Goal: Task Accomplishment & Management: Complete application form

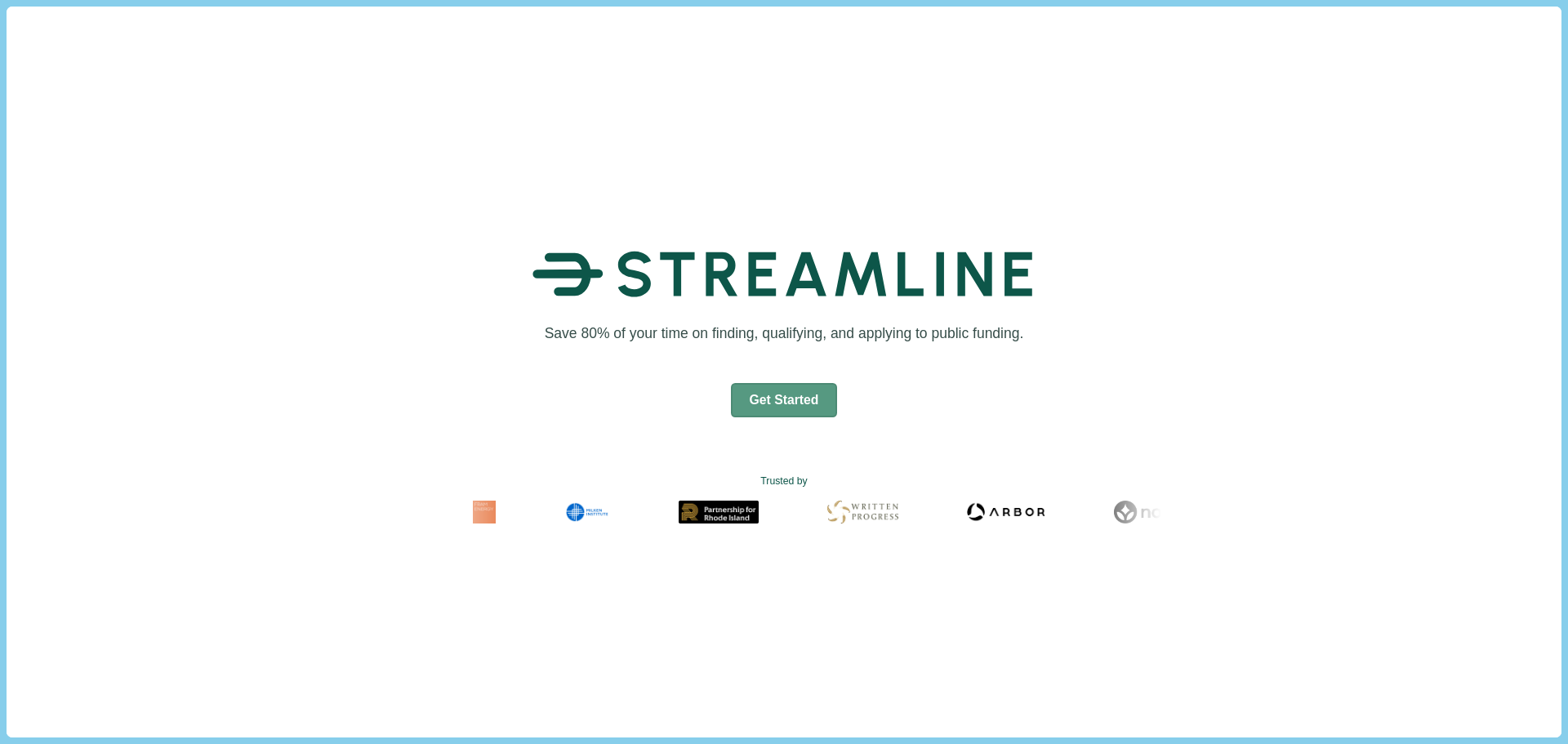
click at [776, 405] on button "Get Started" at bounding box center [784, 399] width 107 height 34
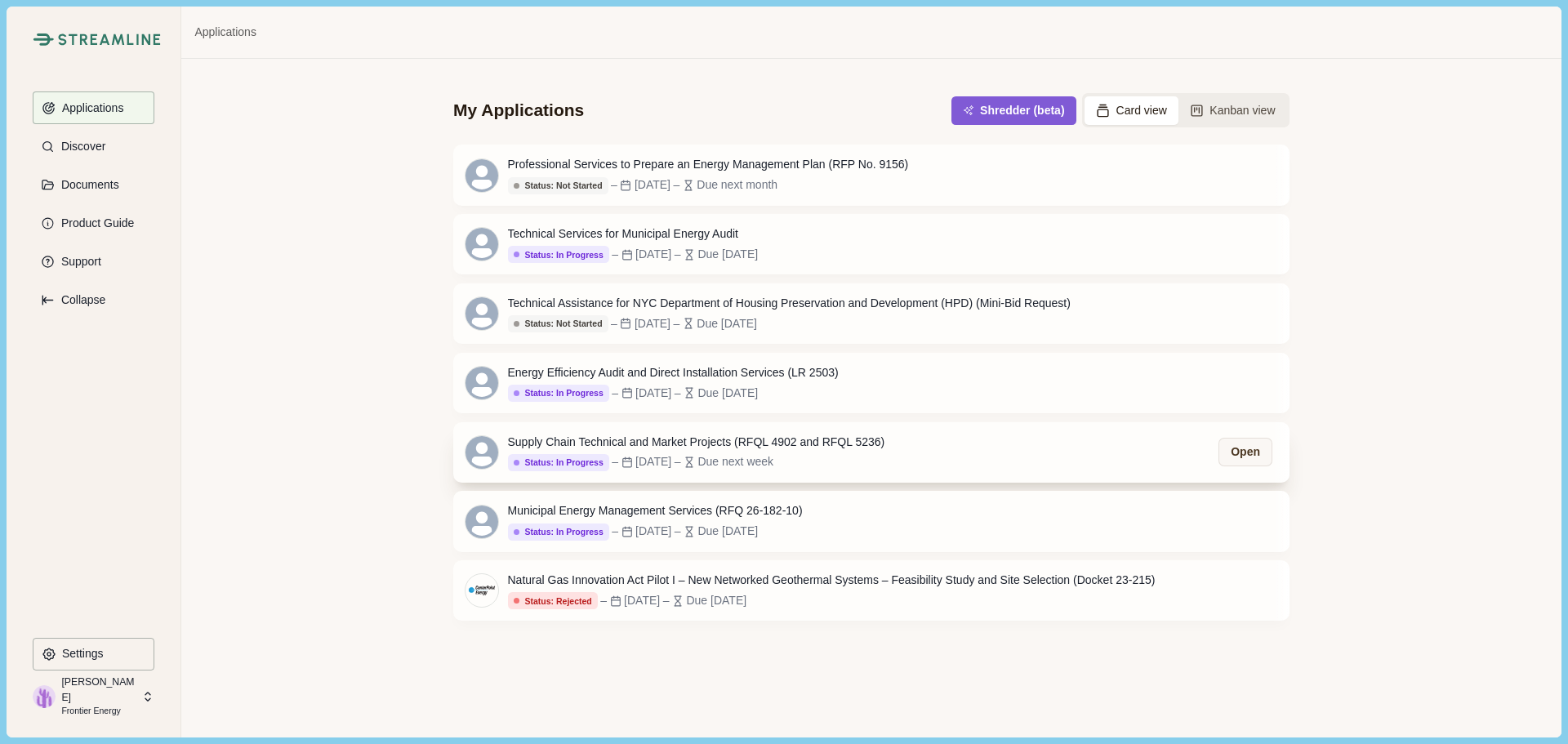
click at [773, 462] on div "Due next week" at bounding box center [736, 461] width 76 height 17
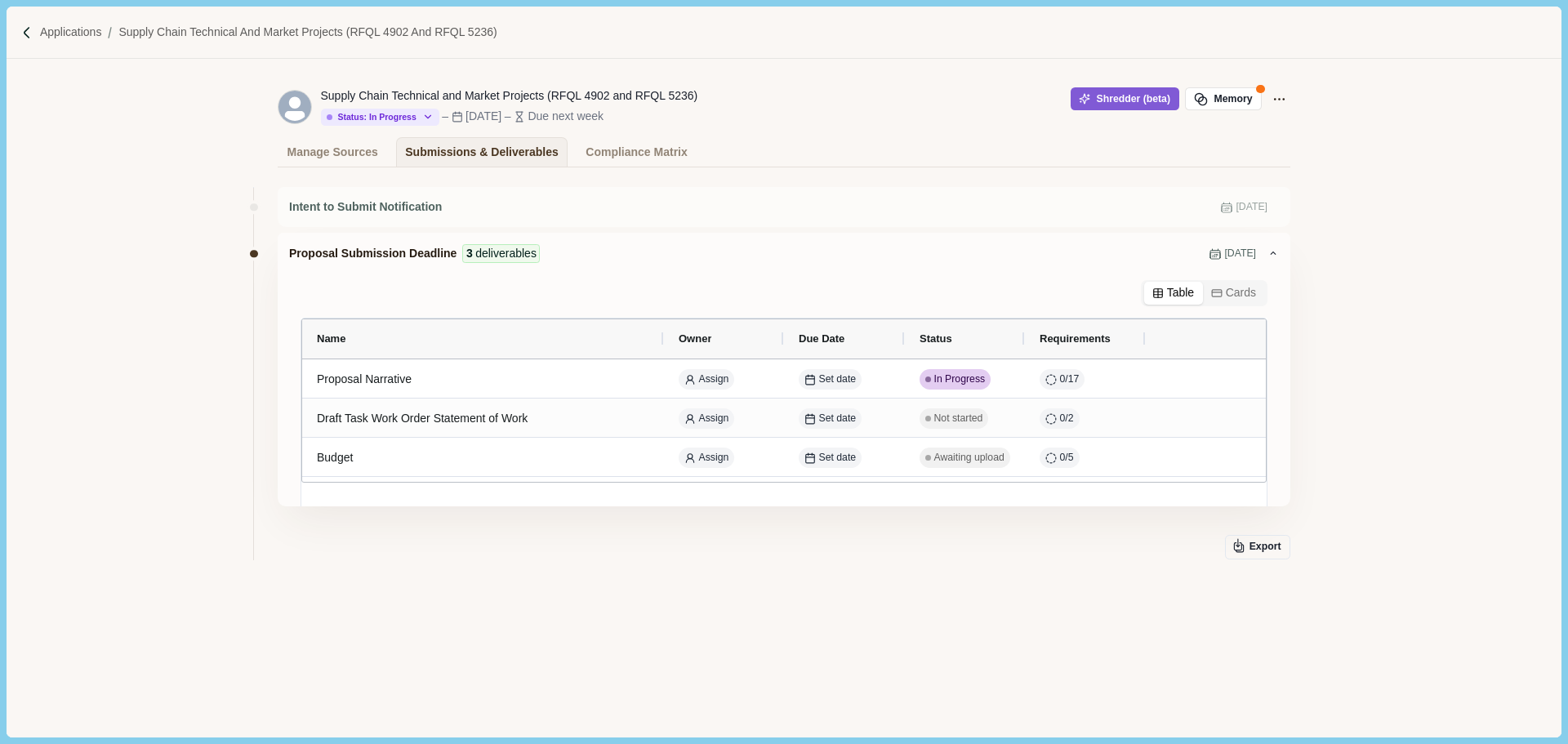
click at [519, 582] on div "Intent to Submit Notification [DATE] Proposal Submission Deadline 3 deliverable…" at bounding box center [784, 421] width 1012 height 484
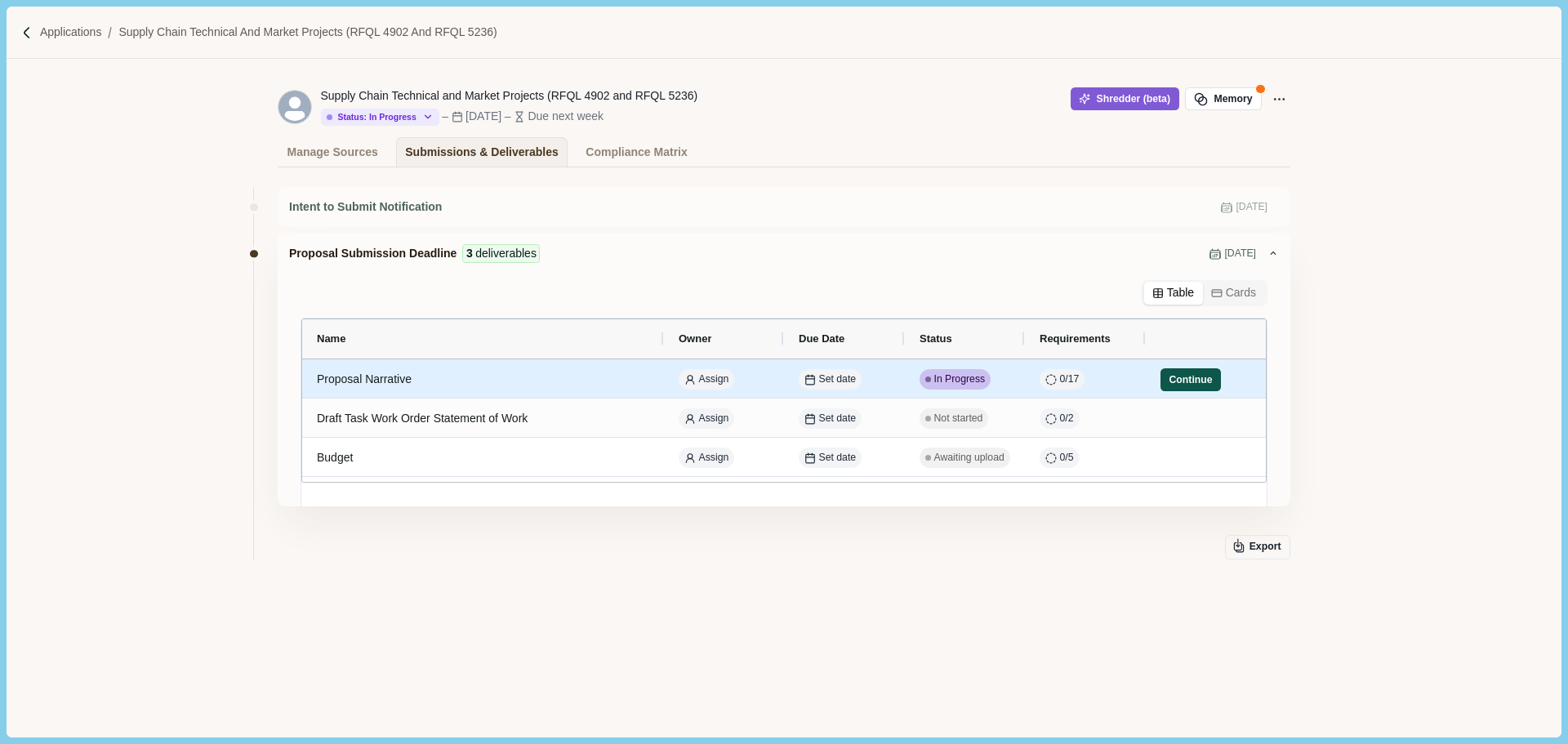
click at [1191, 382] on button "Continue" at bounding box center [1190, 380] width 60 height 23
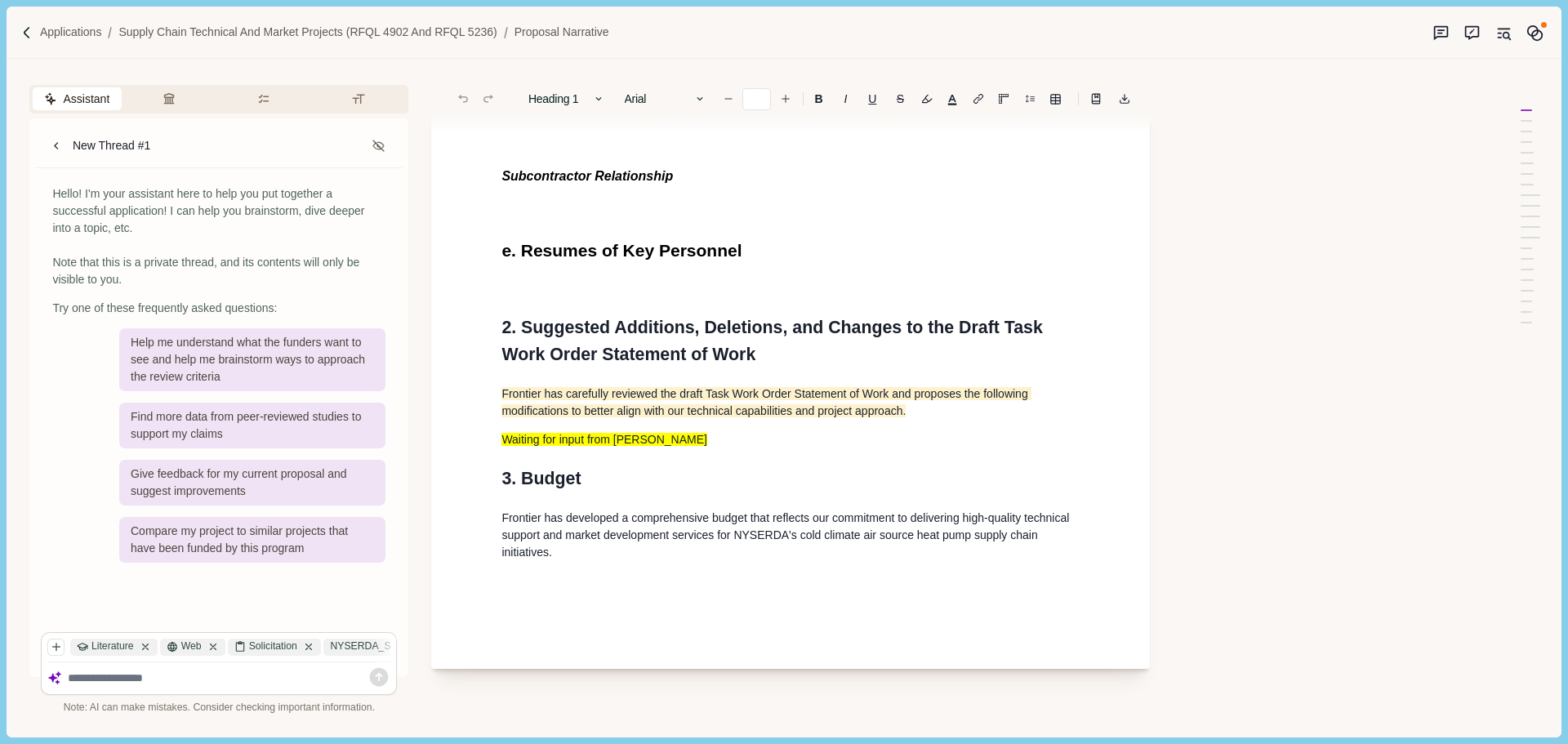
scroll to position [2776, 0]
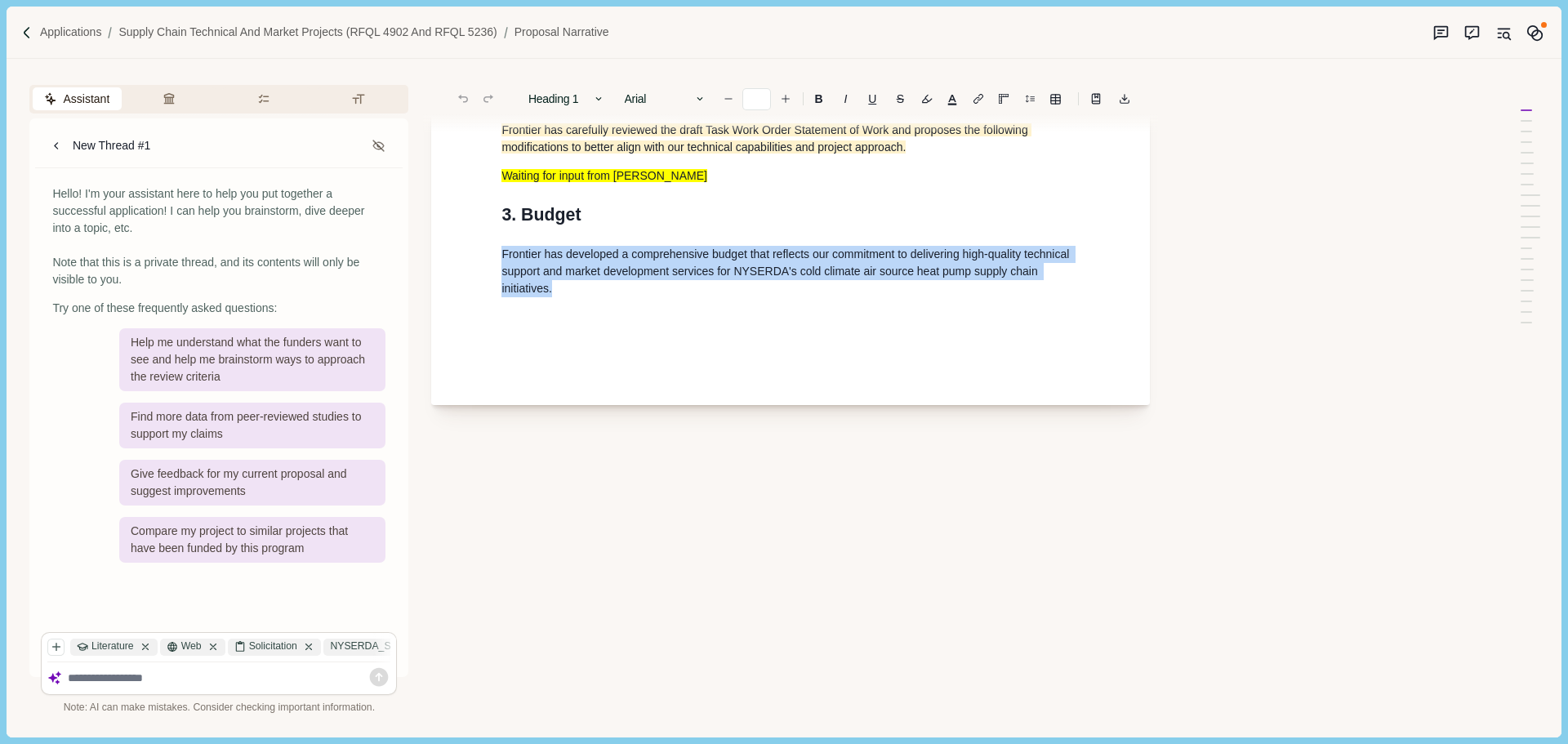
drag, startPoint x: 529, startPoint y: 315, endPoint x: 491, endPoint y: 290, distance: 45.5
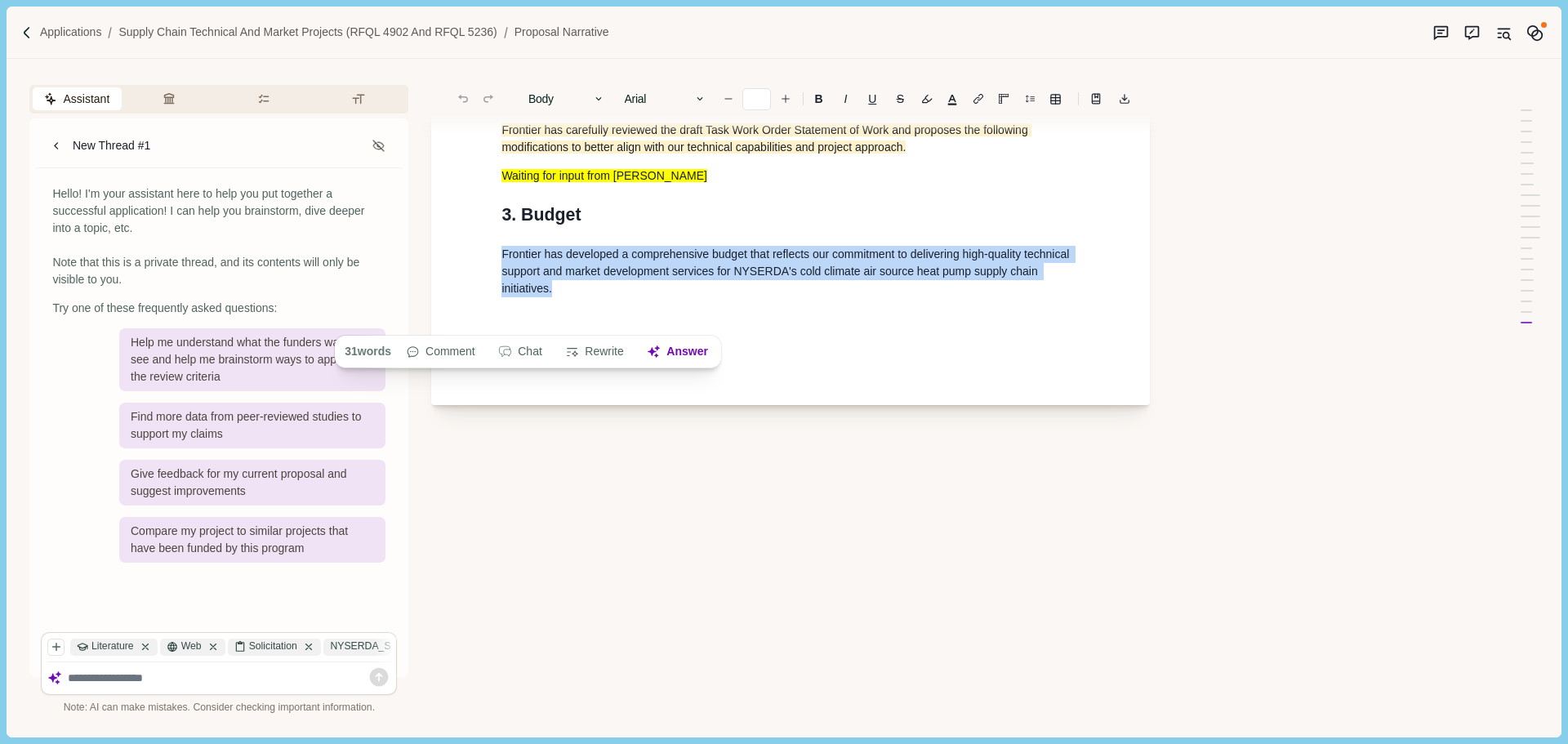
copy span "Frontier has developed a comprehensive budget that reflects our commitment to d…"
click at [767, 289] on span "Frontier has developed a comprehensive budget that reflects our commitment to d…" at bounding box center [786, 271] width 571 height 47
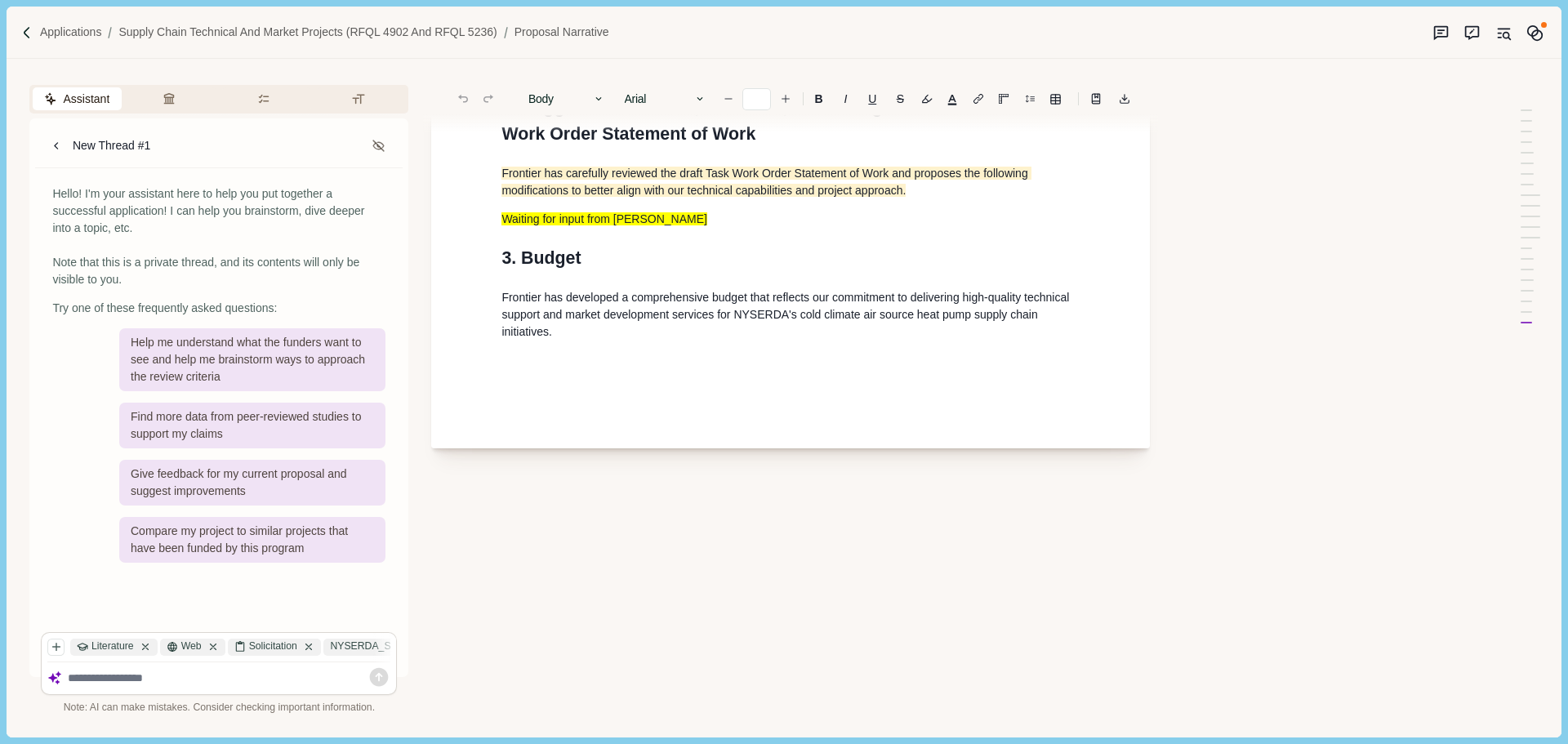
scroll to position [2695, 0]
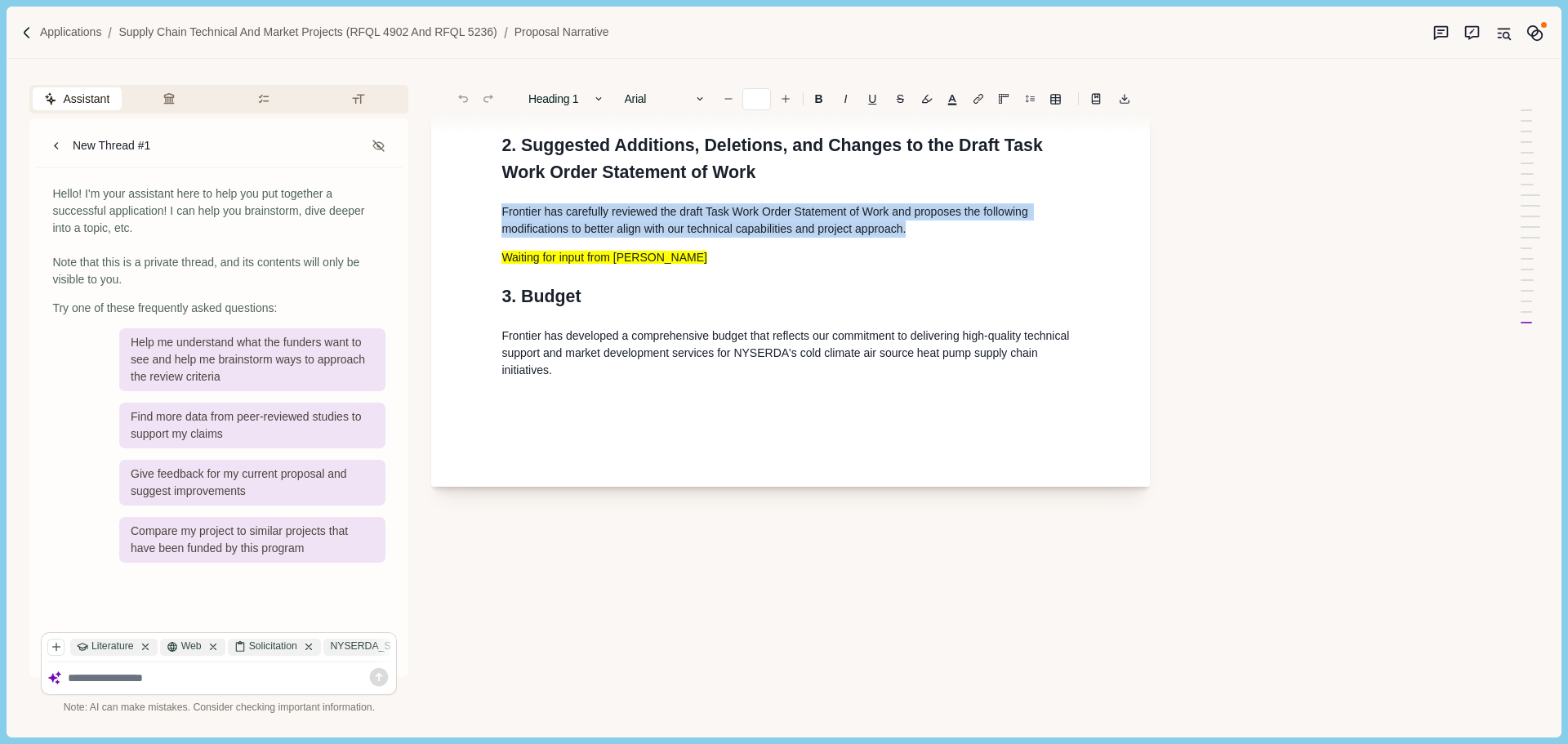
drag, startPoint x: 902, startPoint y: 262, endPoint x: 502, endPoint y: 234, distance: 401.0
click at [502, 234] on p "Frontier has carefully reviewed the draft Task Work Order Statement of Work and…" at bounding box center [790, 220] width 578 height 34
copy span "Frontier has carefully reviewed the draft Task Work Order Statement of Work and…"
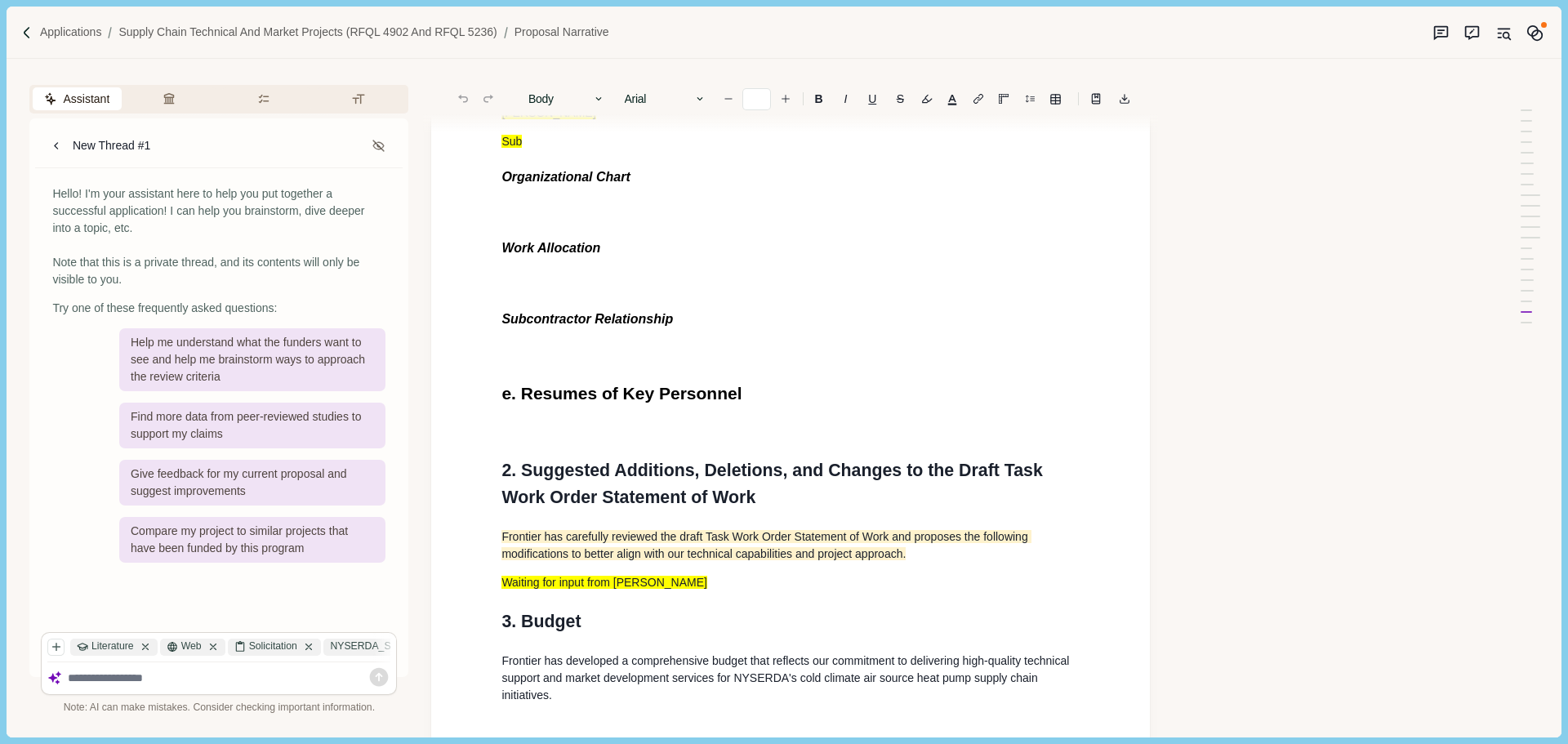
scroll to position [2123, 0]
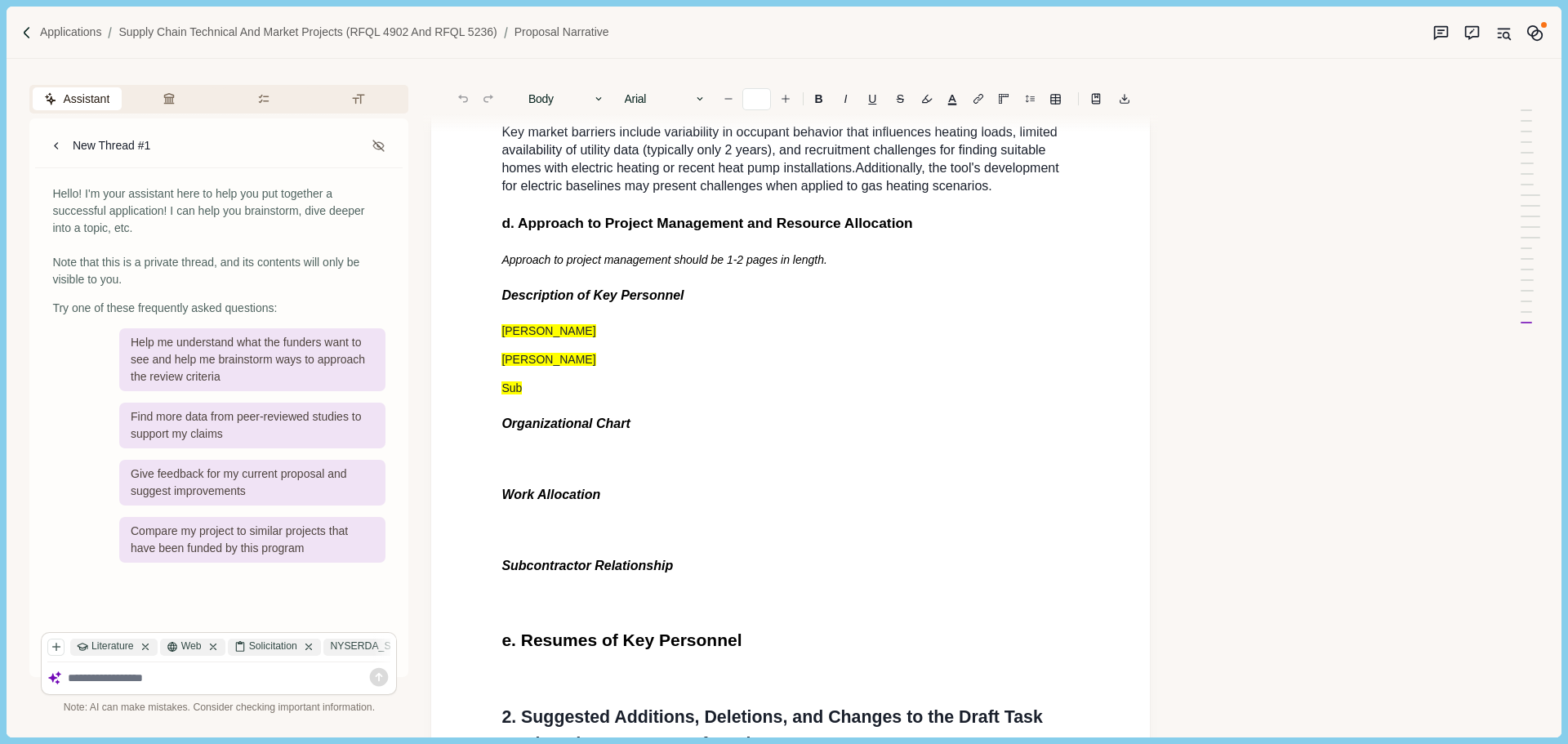
click at [532, 340] on p "[PERSON_NAME]" at bounding box center [790, 331] width 578 height 17
click at [541, 397] on p "Sub" at bounding box center [790, 388] width 578 height 17
click at [586, 397] on p "Sub" at bounding box center [790, 388] width 578 height 17
click at [591, 539] on p at bounding box center [790, 530] width 578 height 17
click at [573, 340] on p "[PERSON_NAME]" at bounding box center [790, 331] width 578 height 17
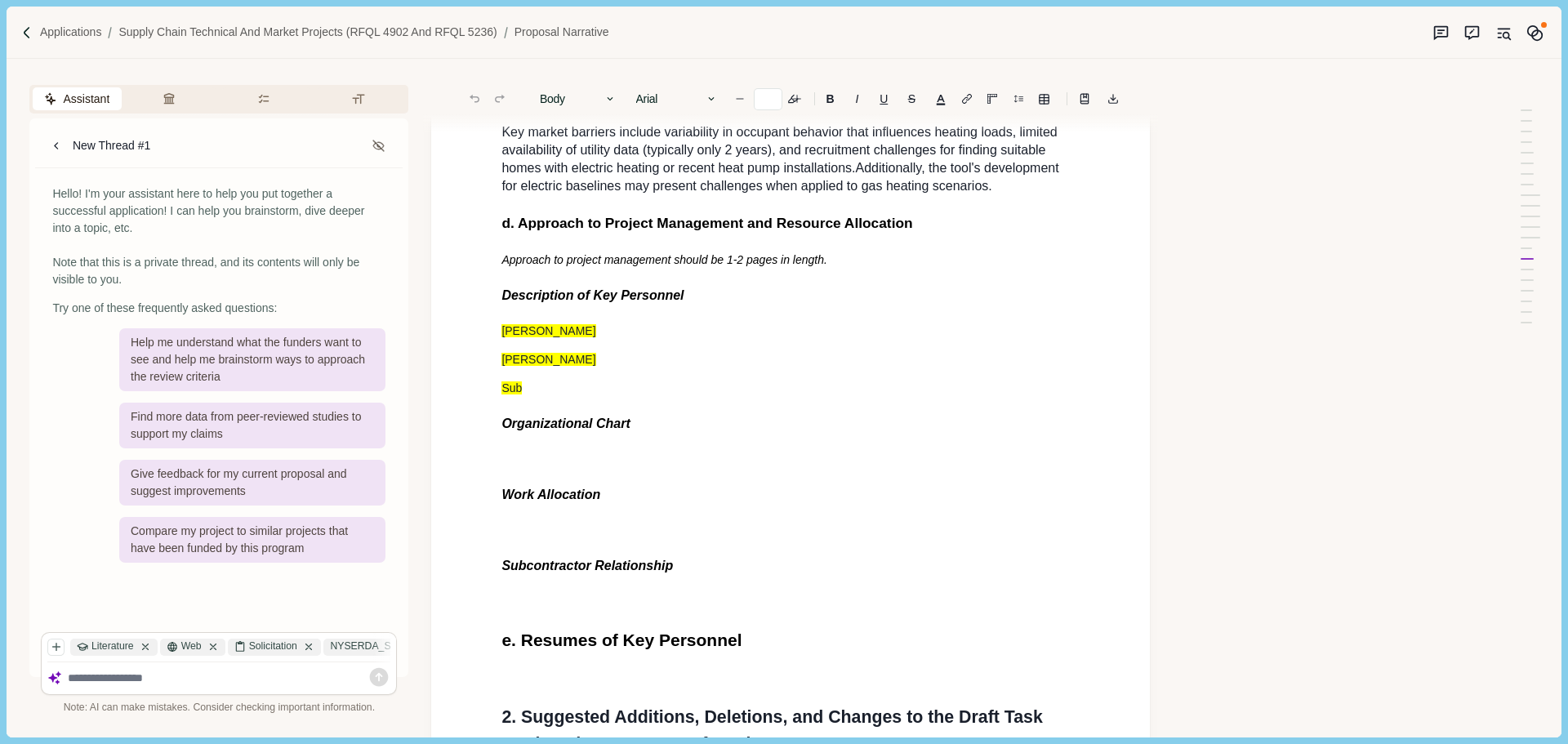
type input "**"
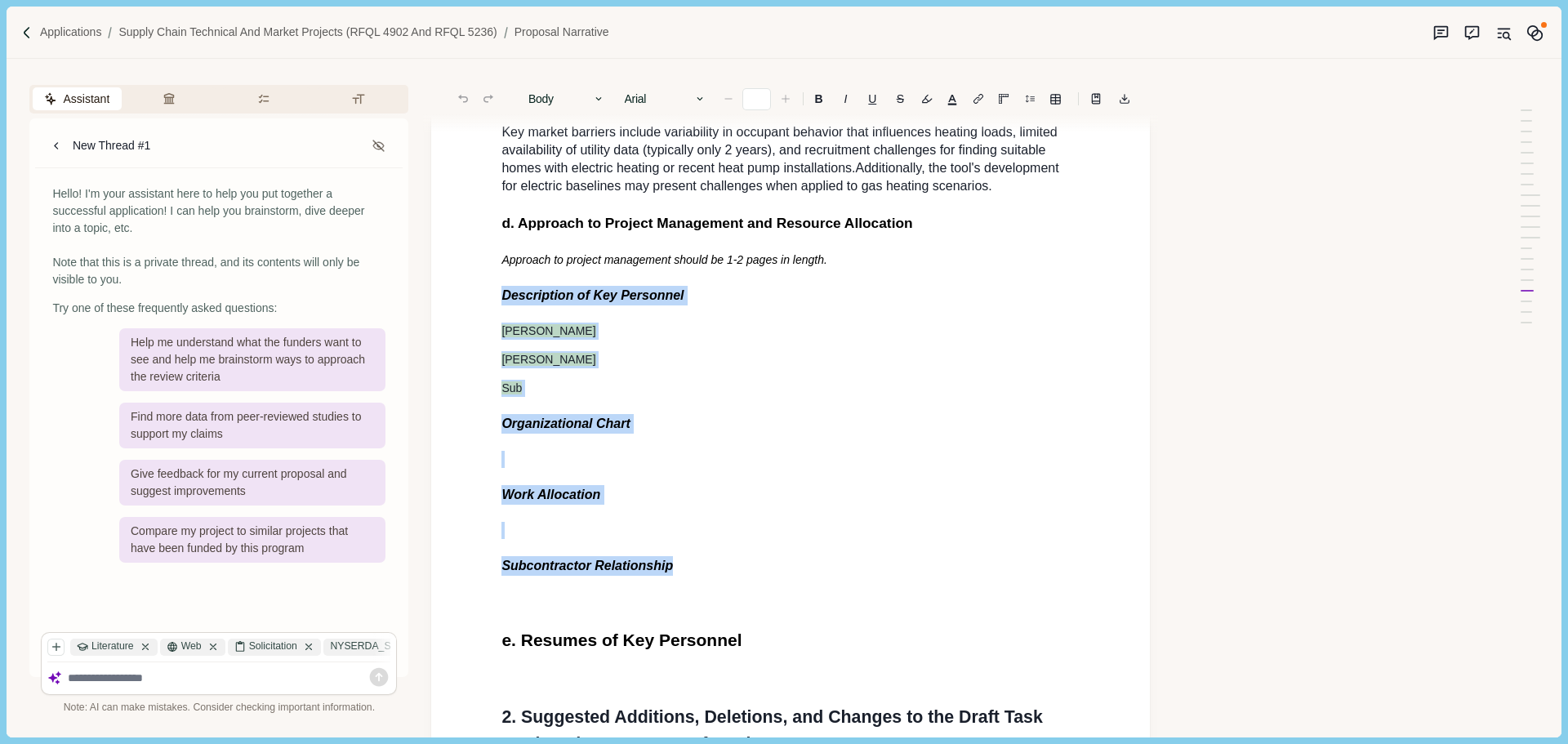
drag, startPoint x: 703, startPoint y: 597, endPoint x: 491, endPoint y: 326, distance: 344.1
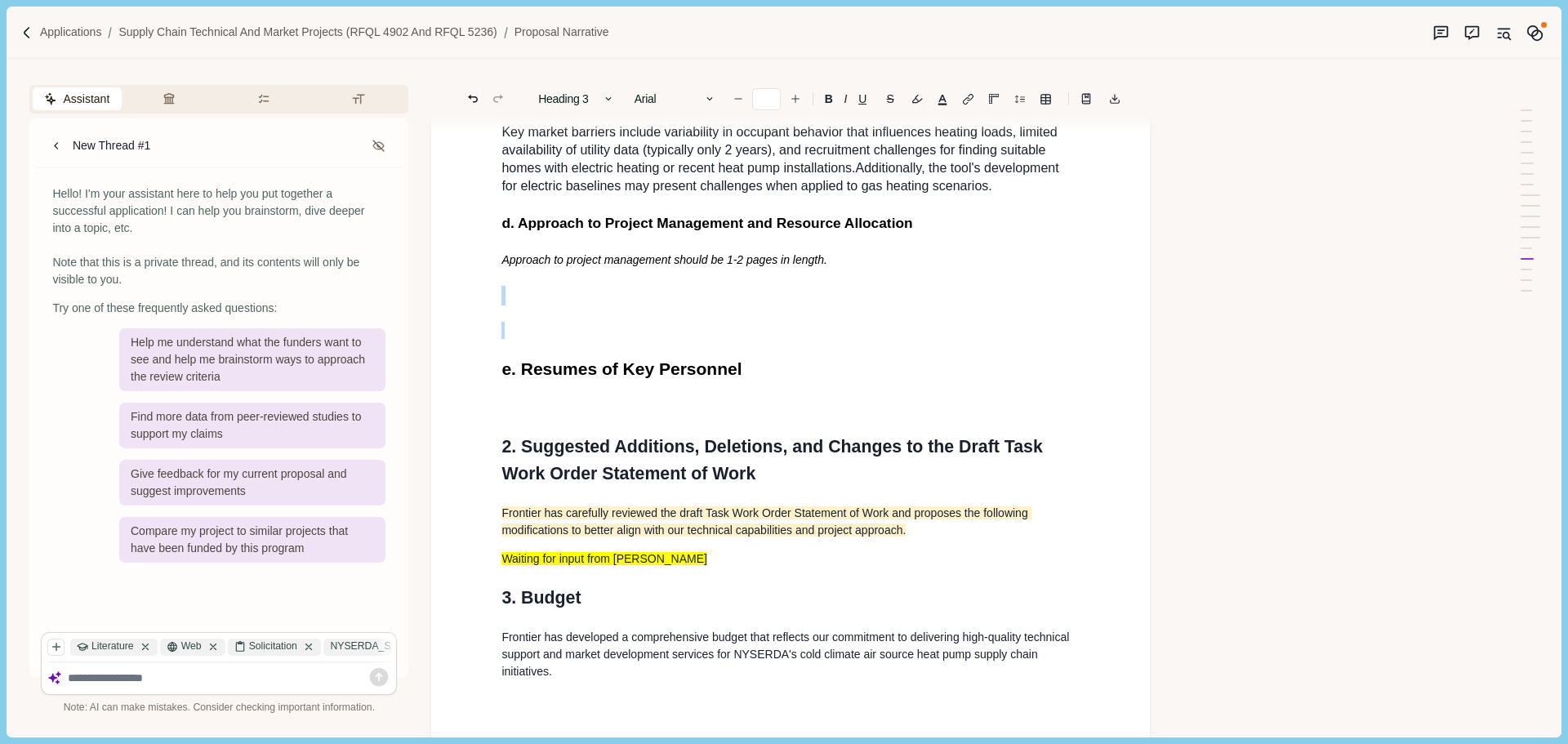
type input "**"
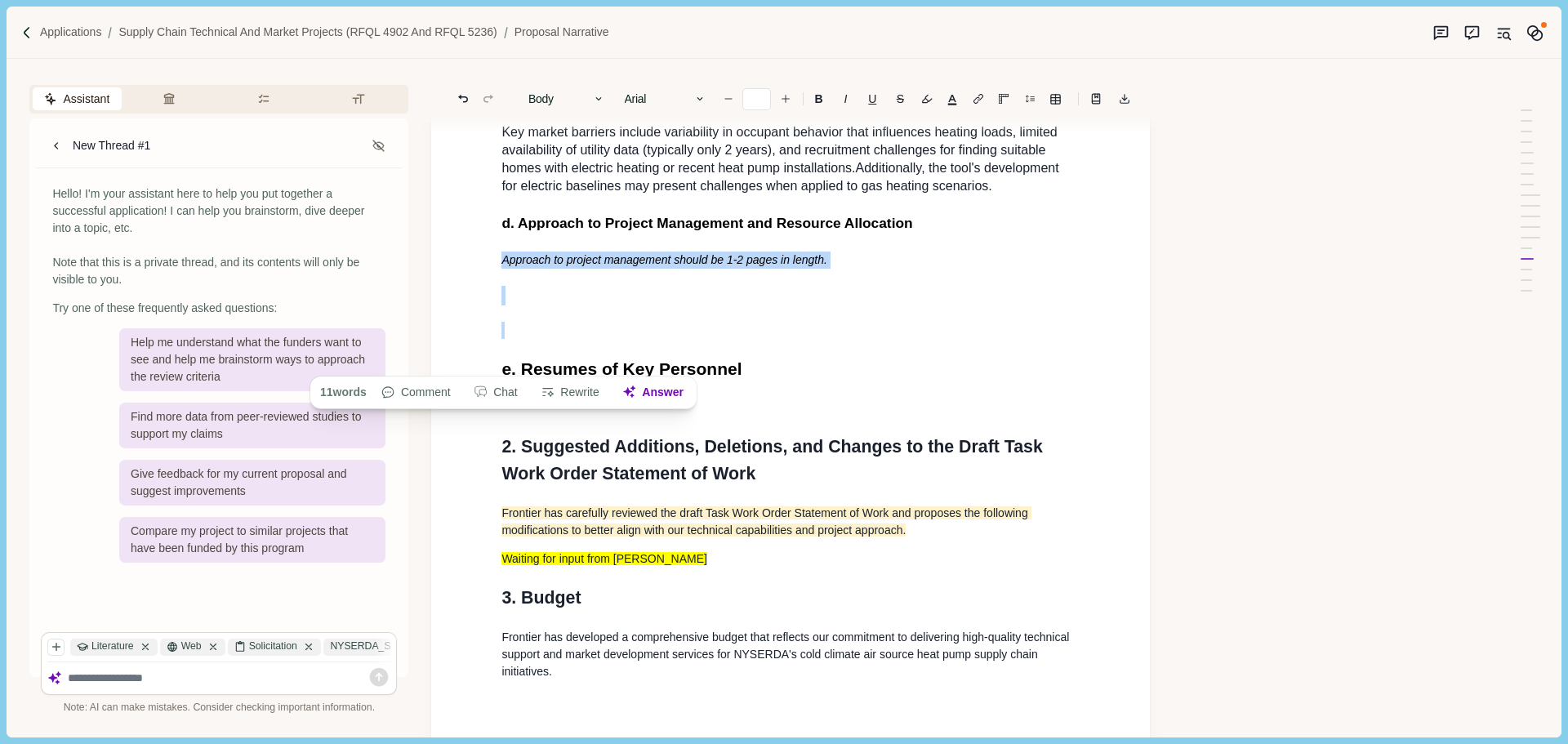
drag, startPoint x: 546, startPoint y: 341, endPoint x: 494, endPoint y: 283, distance: 77.9
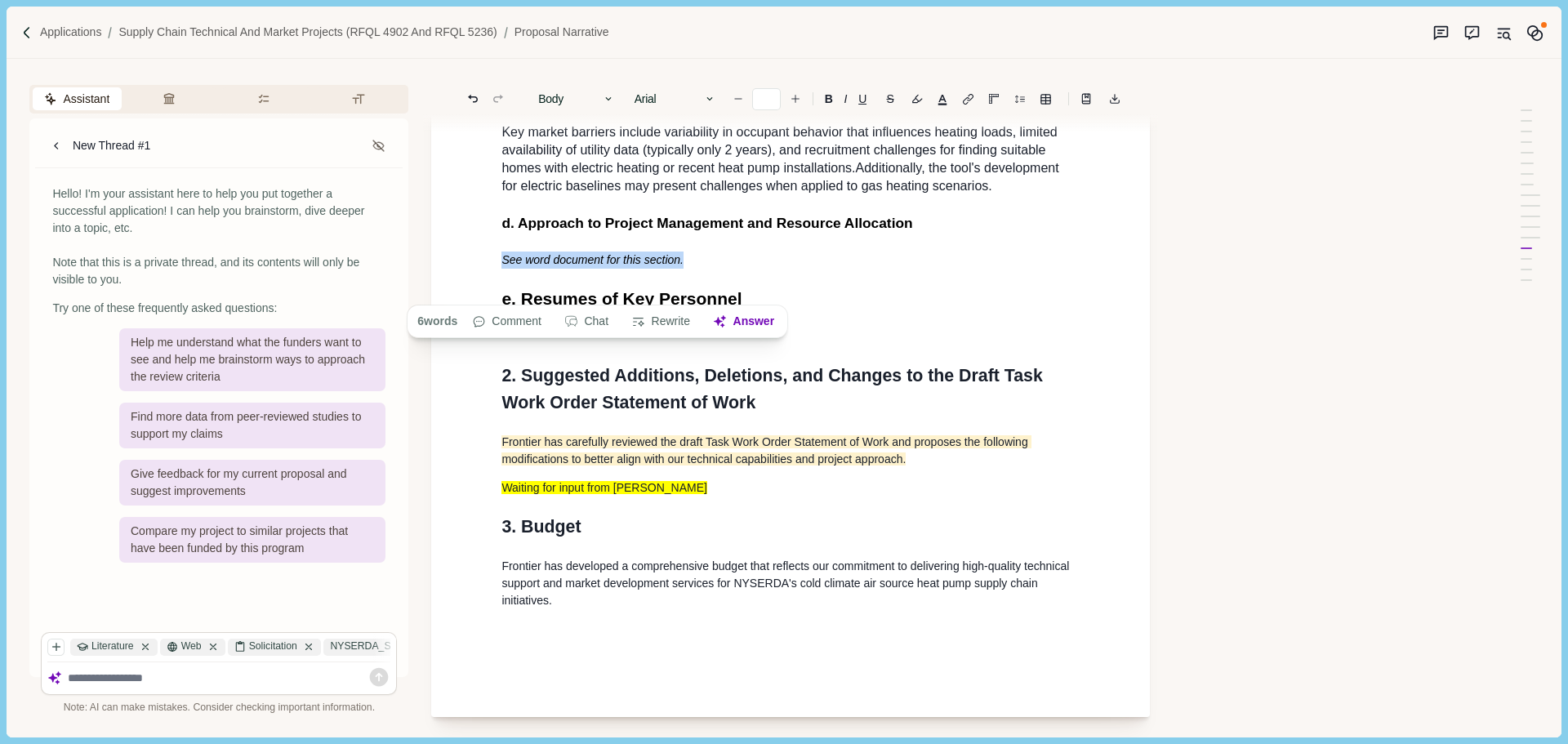
drag, startPoint x: 667, startPoint y: 292, endPoint x: 493, endPoint y: 292, distance: 174.0
click at [707, 268] on p "See word document for this section." at bounding box center [790, 260] width 578 height 17
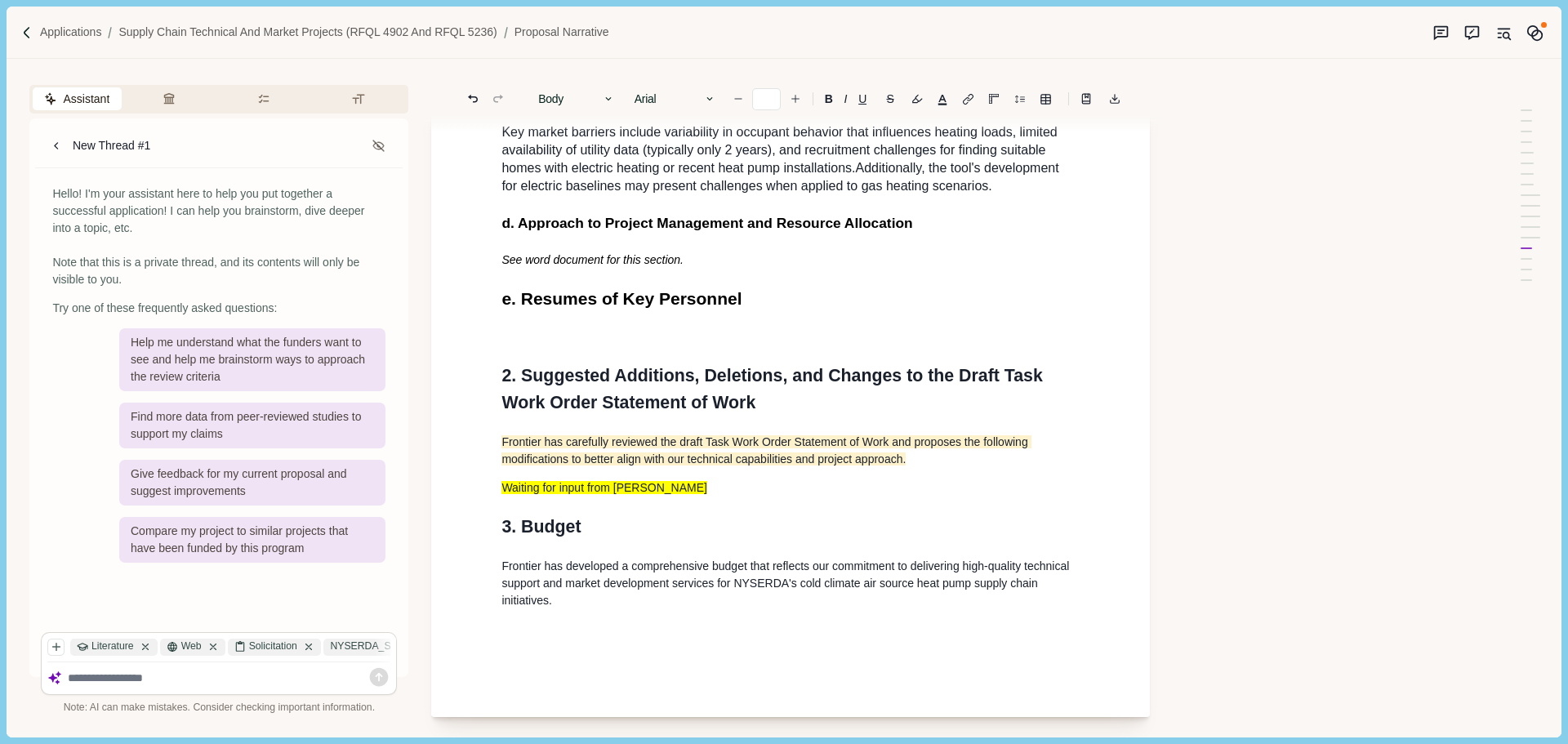
click at [651, 345] on p at bounding box center [790, 336] width 578 height 17
drag, startPoint x: 682, startPoint y: 292, endPoint x: 487, endPoint y: 289, distance: 195.0
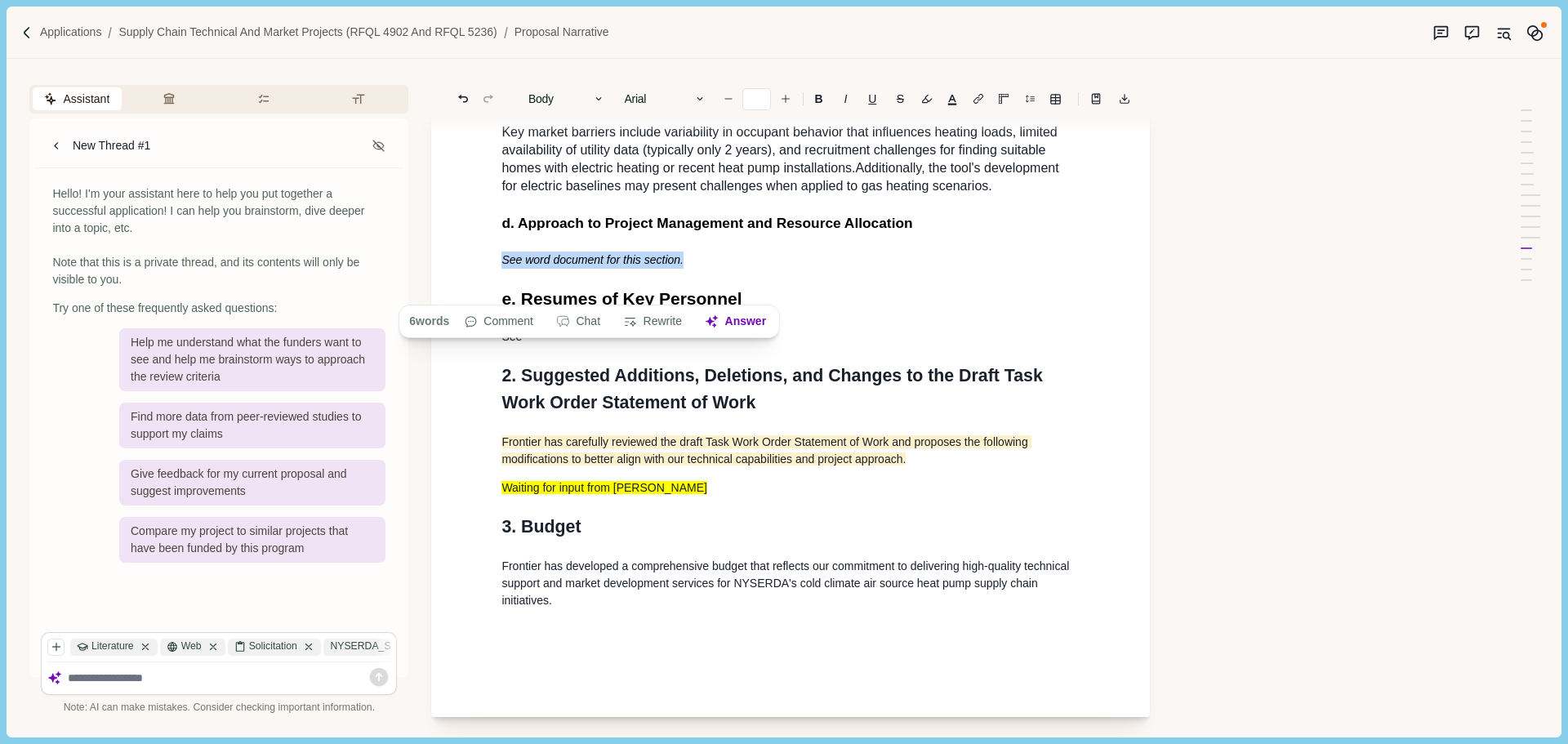
copy span "See word document for this section."
click at [670, 345] on p "See" at bounding box center [790, 336] width 578 height 17
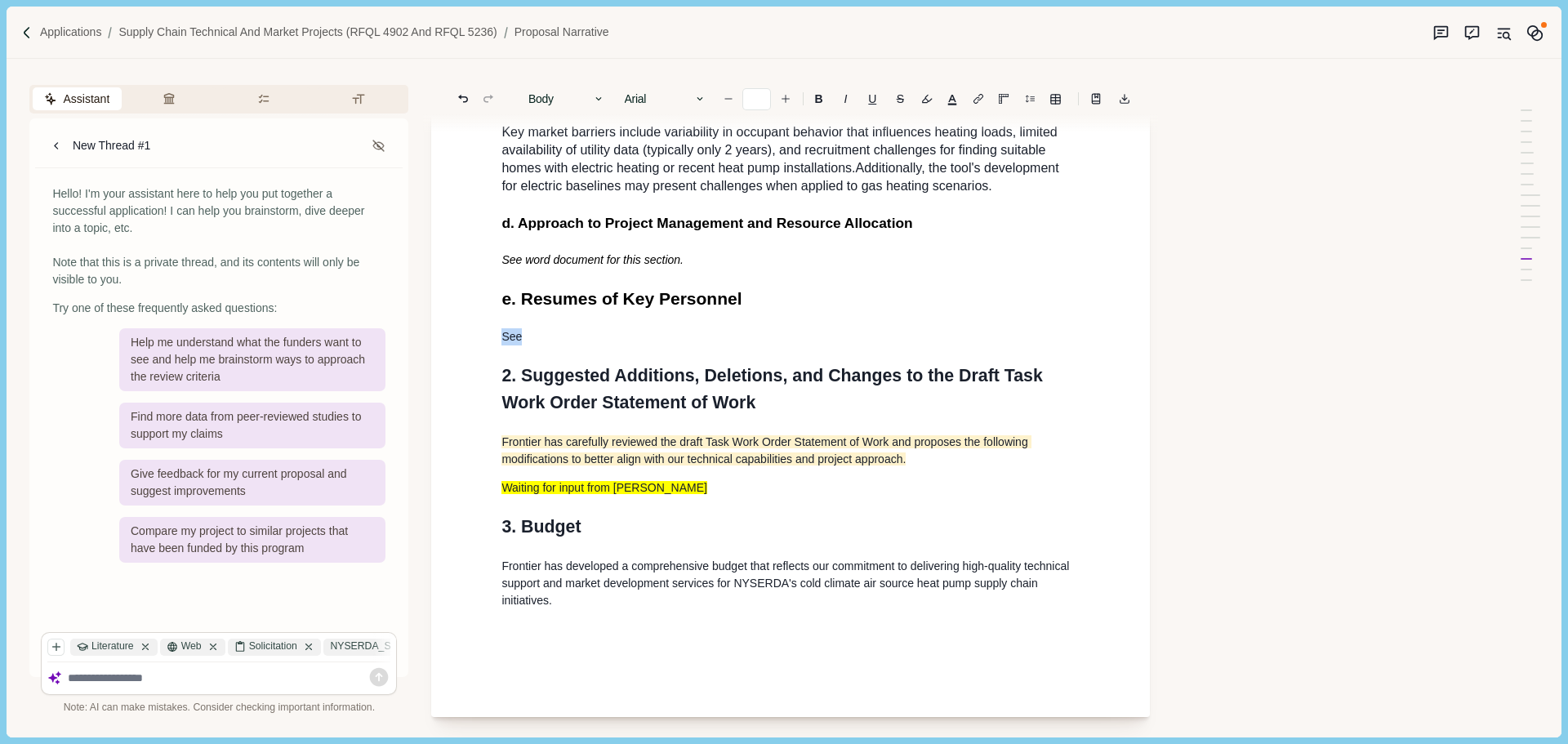
drag, startPoint x: 553, startPoint y: 373, endPoint x: 457, endPoint y: 370, distance: 96.0
click at [704, 345] on p "See word document for this section." at bounding box center [790, 336] width 578 height 17
drag, startPoint x: 637, startPoint y: 370, endPoint x: 499, endPoint y: 371, distance: 138.0
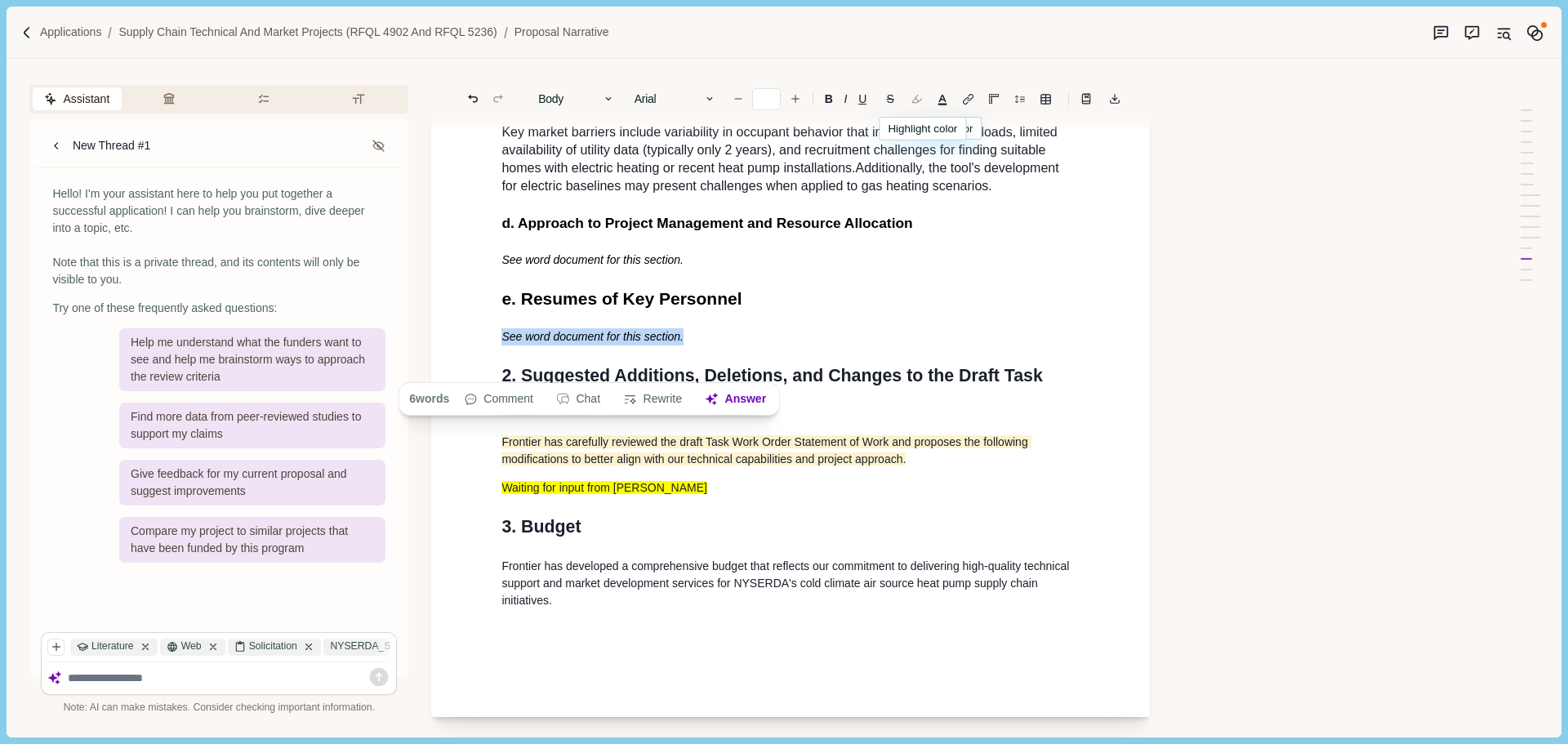
click at [923, 100] on button "button" at bounding box center [917, 99] width 23 height 23
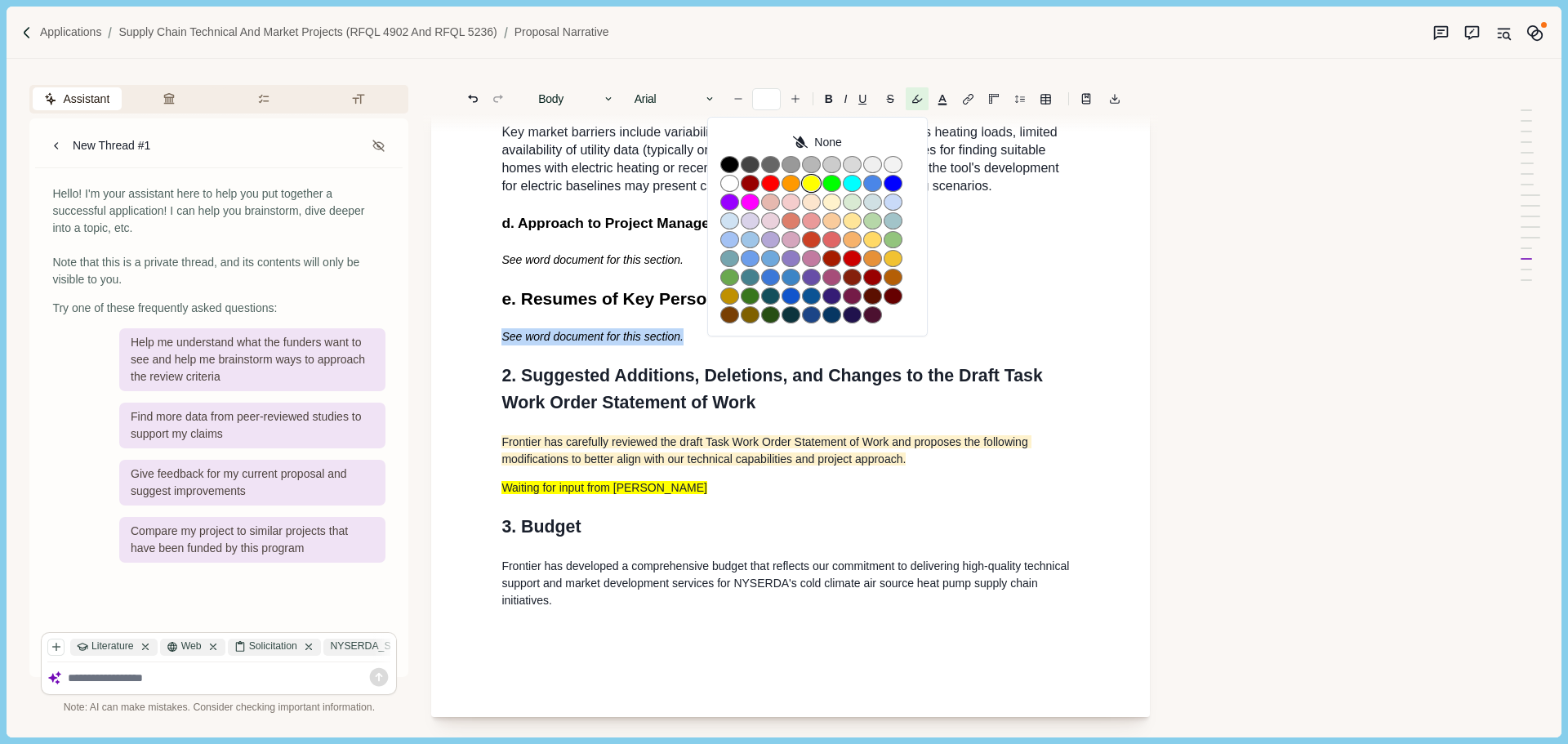
click at [813, 186] on button "button" at bounding box center [811, 183] width 19 height 17
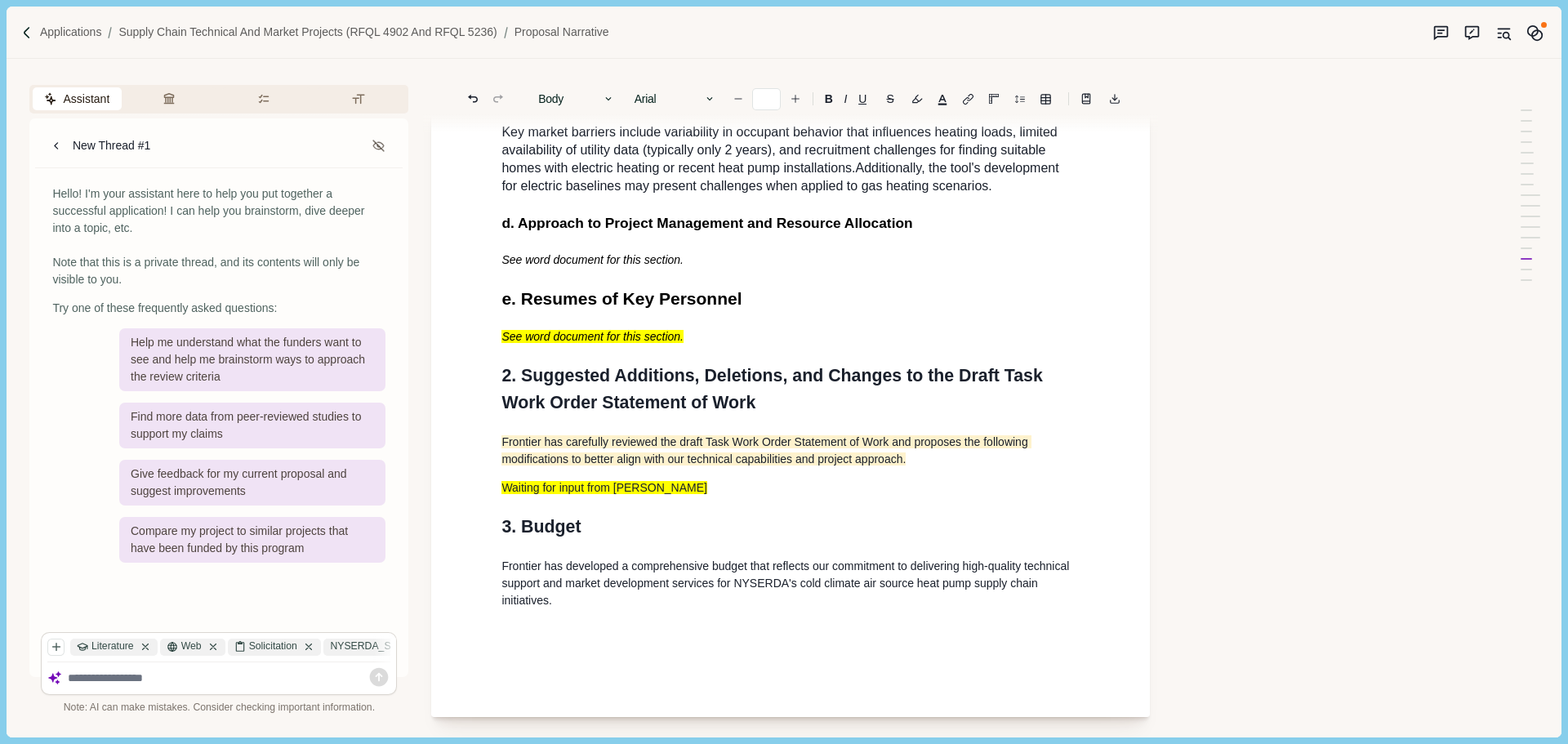
click at [713, 308] on span "e. Resumes of Key Personnel" at bounding box center [621, 298] width 240 height 19
drag, startPoint x: 596, startPoint y: 290, endPoint x: 469, endPoint y: 290, distance: 127.0
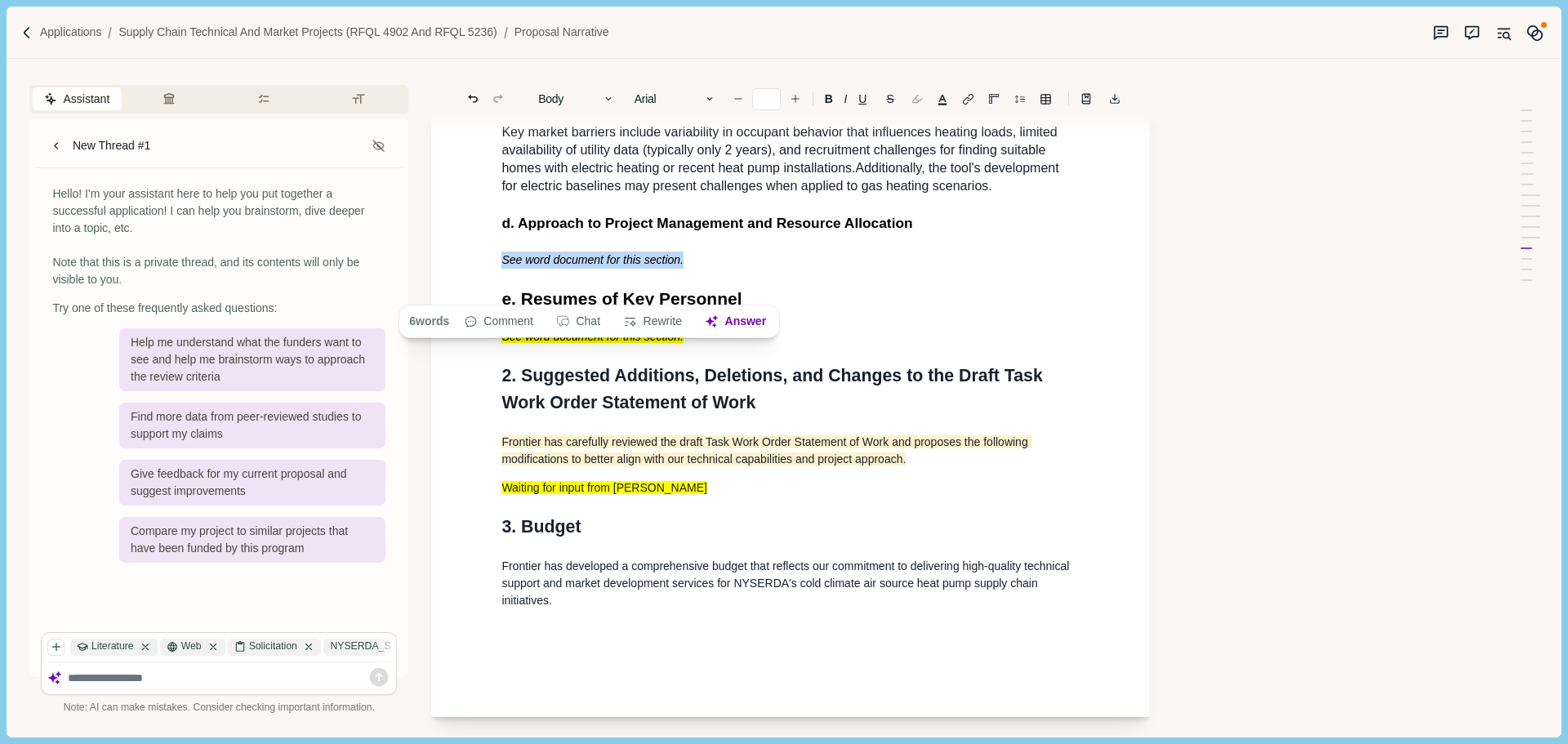
click at [923, 103] on button "button" at bounding box center [917, 99] width 23 height 23
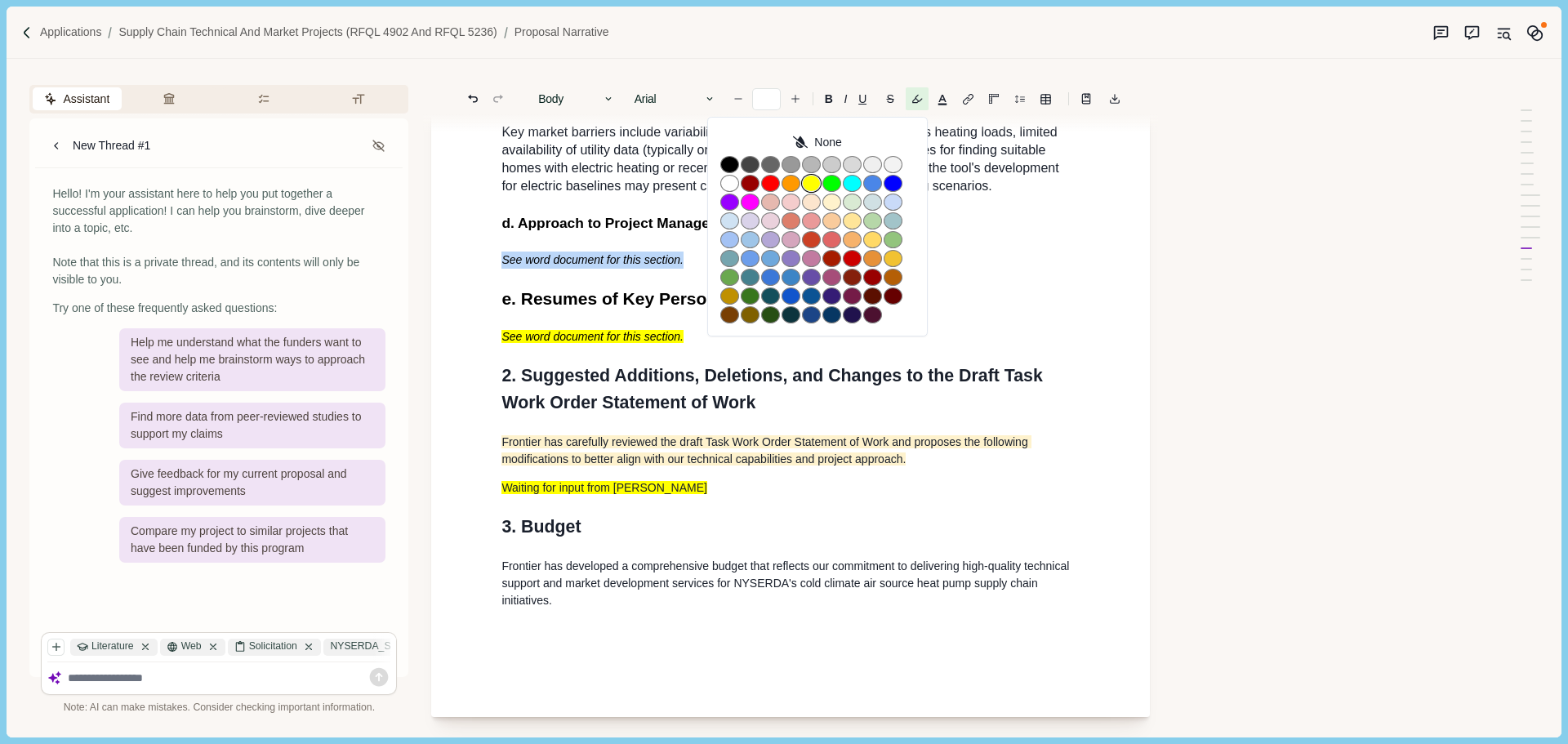
click at [820, 184] on button "button" at bounding box center [811, 183] width 19 height 17
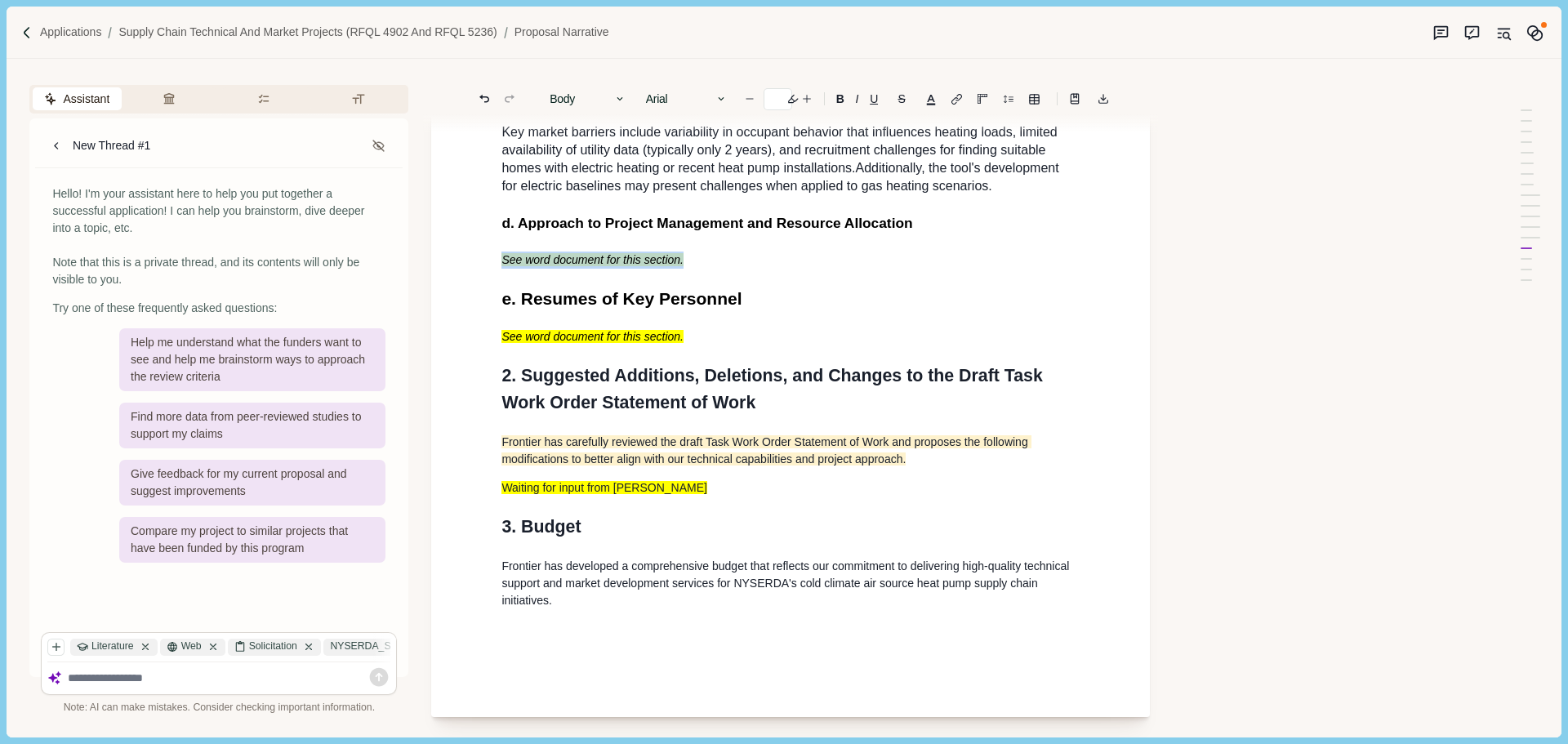
drag, startPoint x: 782, startPoint y: 266, endPoint x: 782, endPoint y: 258, distance: 8.0
click at [718, 496] on p "Waiting for input from [PERSON_NAME]" at bounding box center [790, 488] width 578 height 17
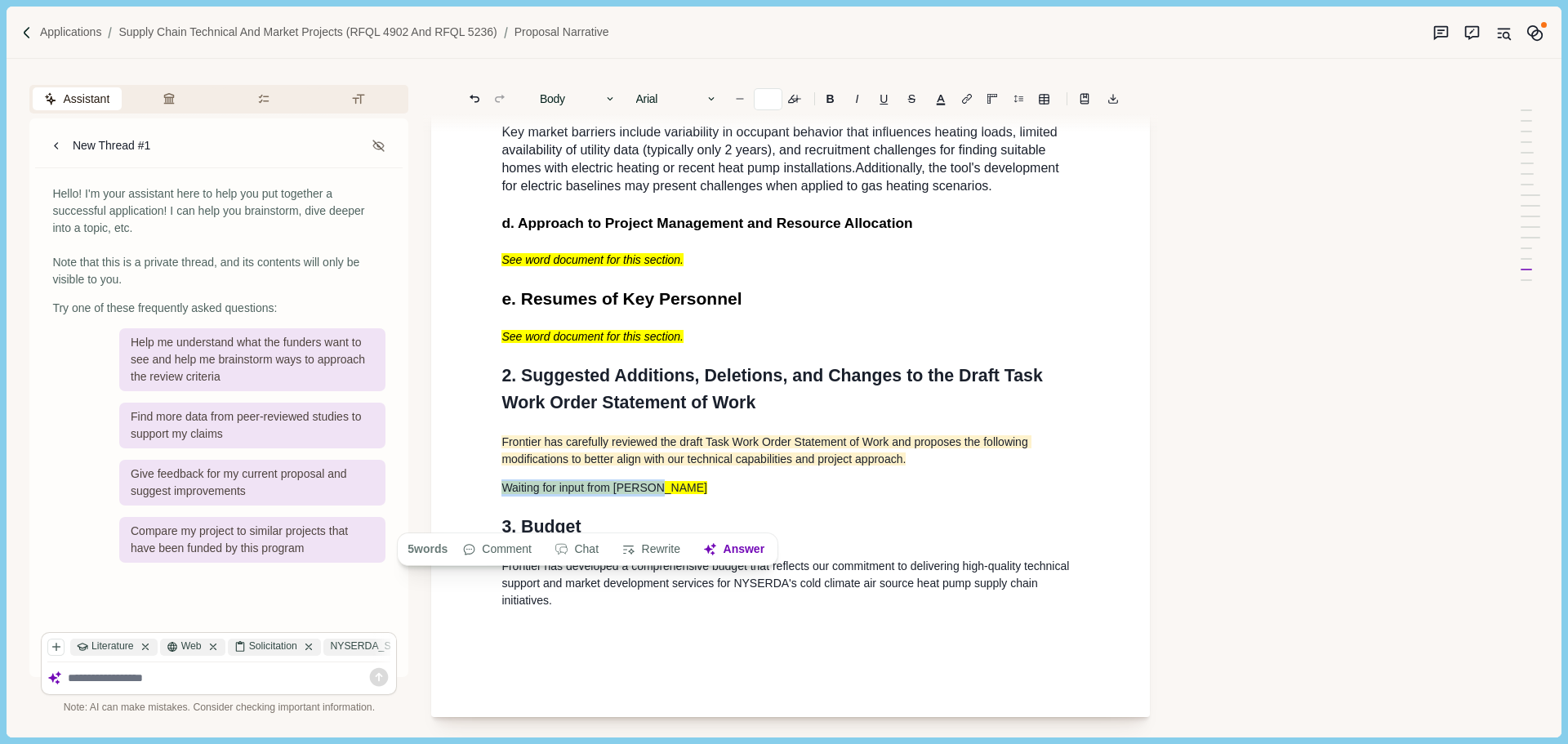
drag, startPoint x: 664, startPoint y: 518, endPoint x: 494, endPoint y: 516, distance: 170.0
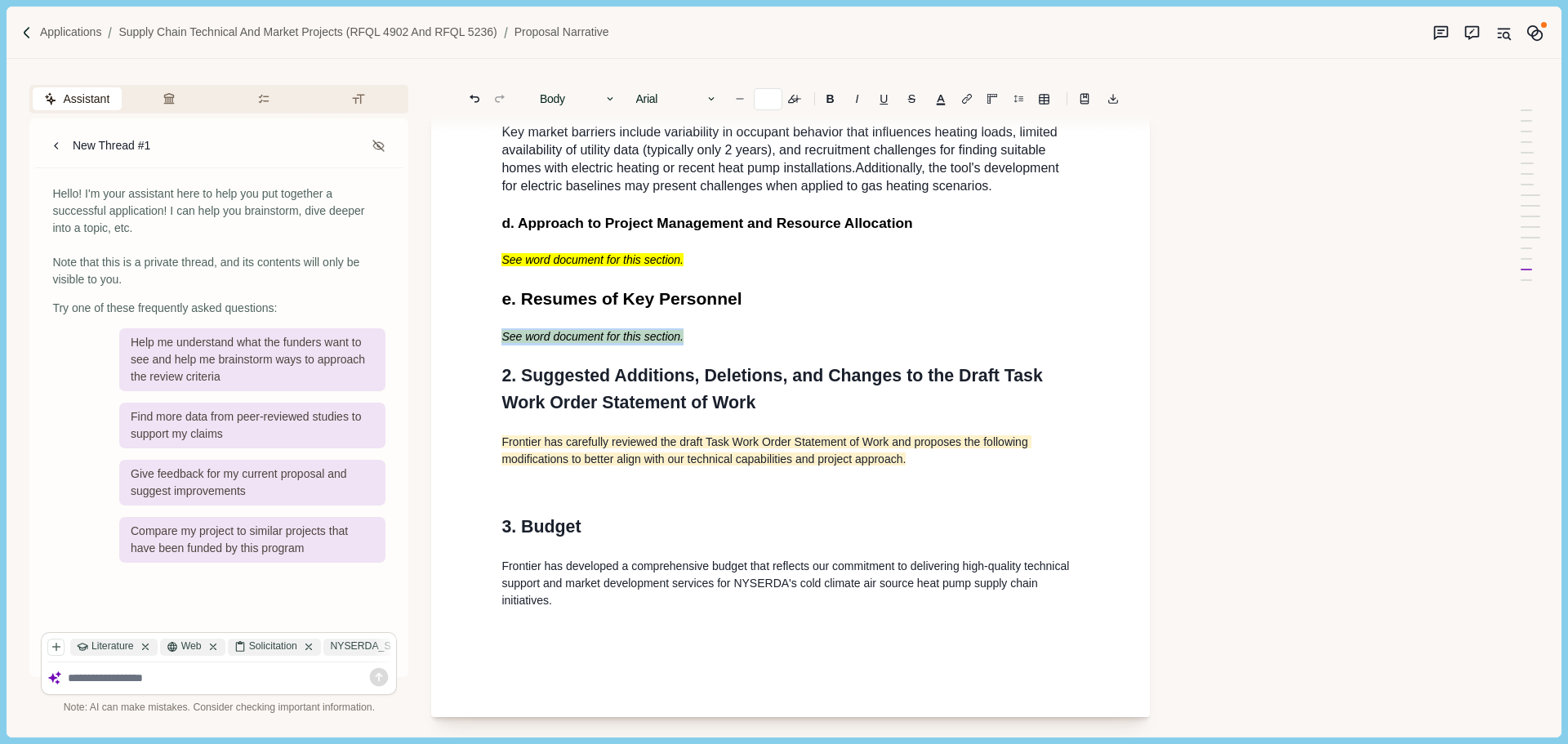
drag, startPoint x: 637, startPoint y: 371, endPoint x: 500, endPoint y: 372, distance: 137.0
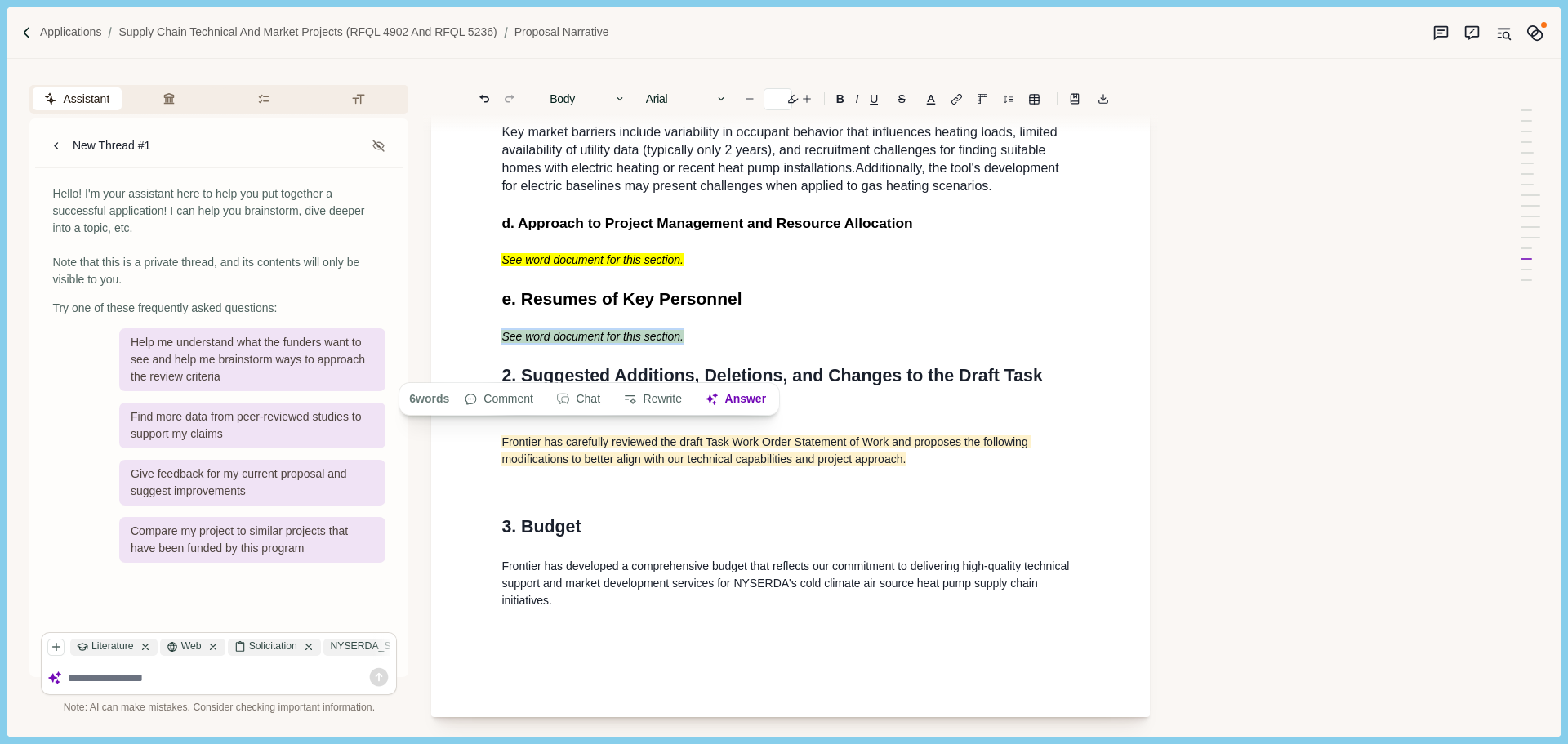
copy span "See word document for this section."
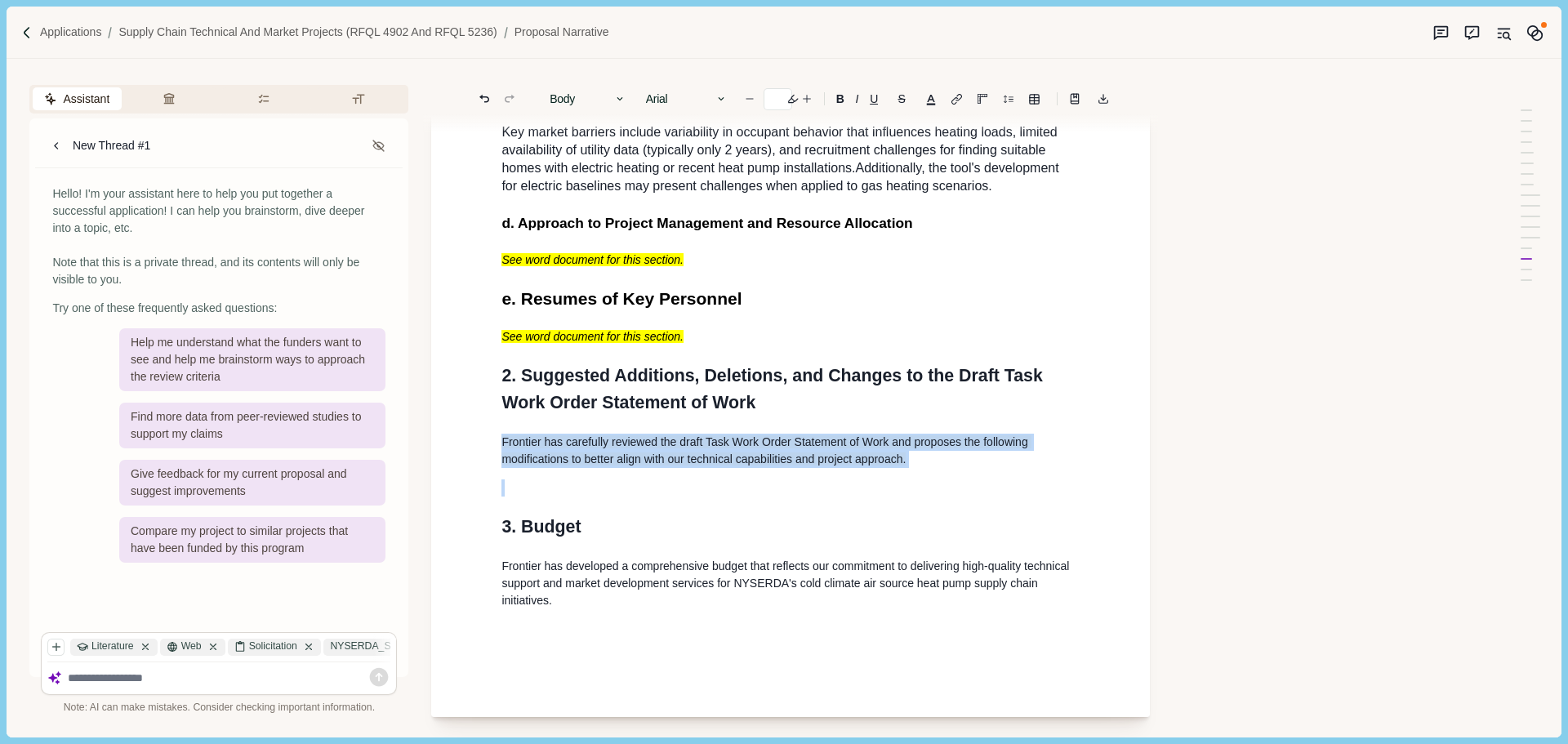
drag, startPoint x: 532, startPoint y: 519, endPoint x: 493, endPoint y: 469, distance: 63.4
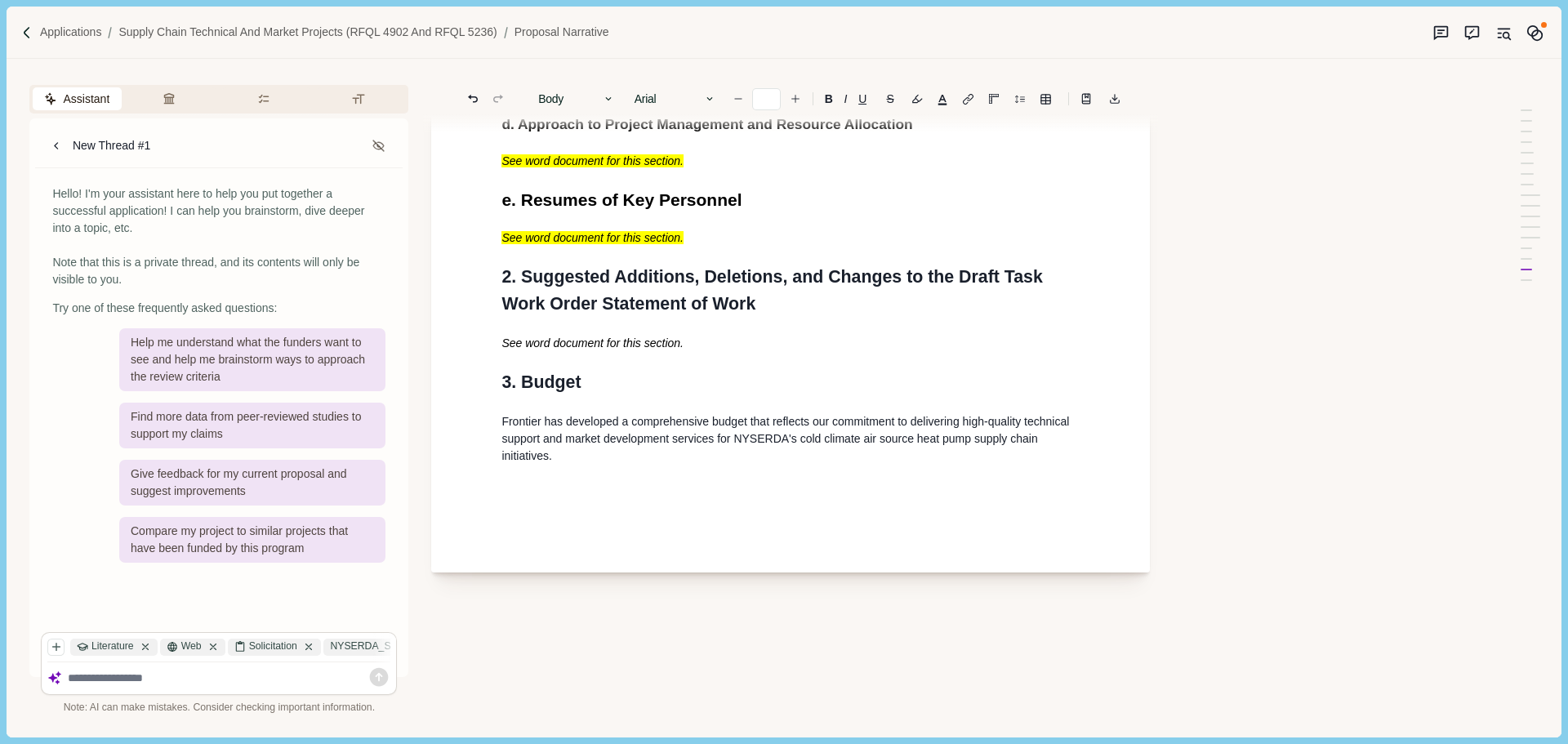
scroll to position [2369, 0]
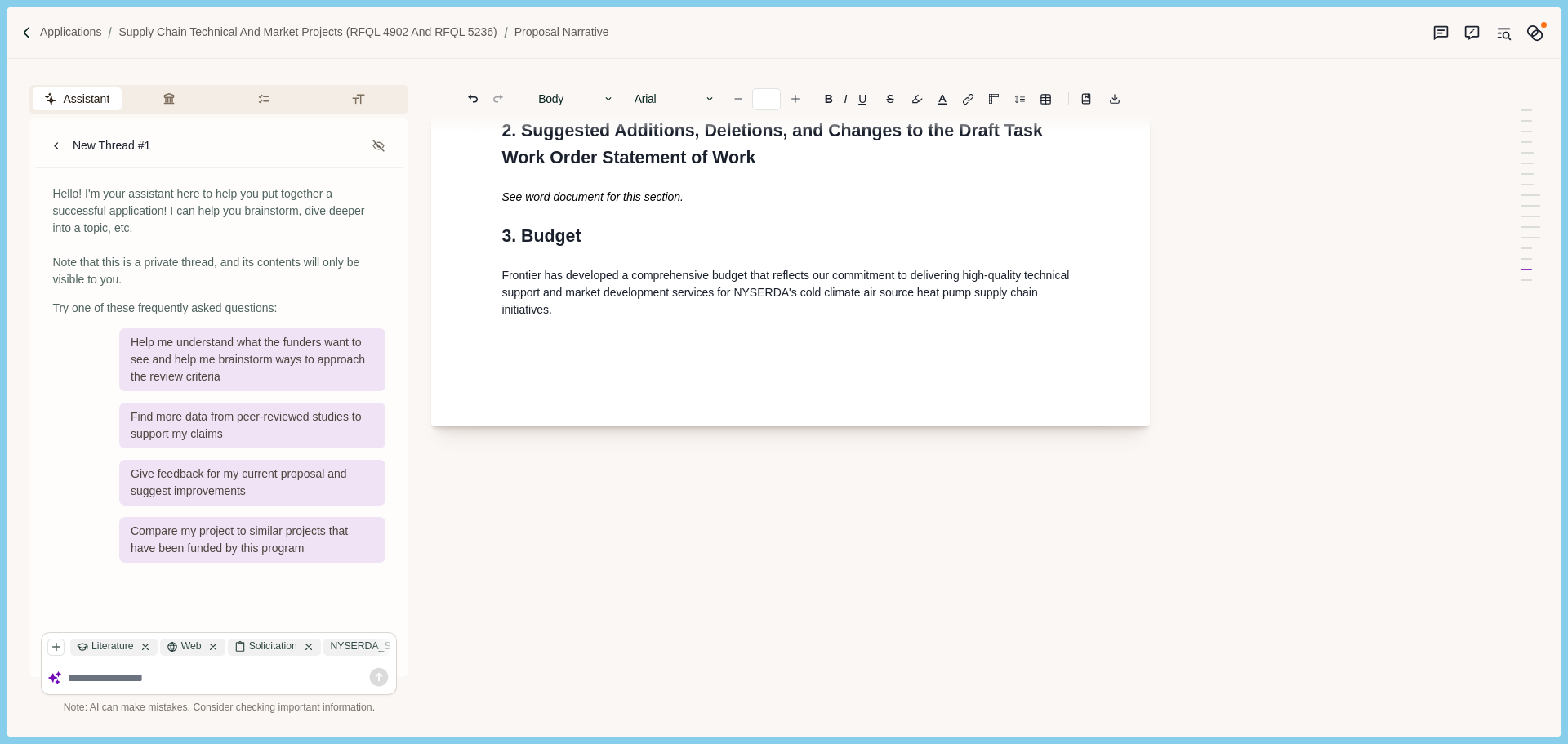
click at [706, 318] on p "Frontier has developed a comprehensive budget that reflects our commitment to d…" at bounding box center [790, 292] width 578 height 51
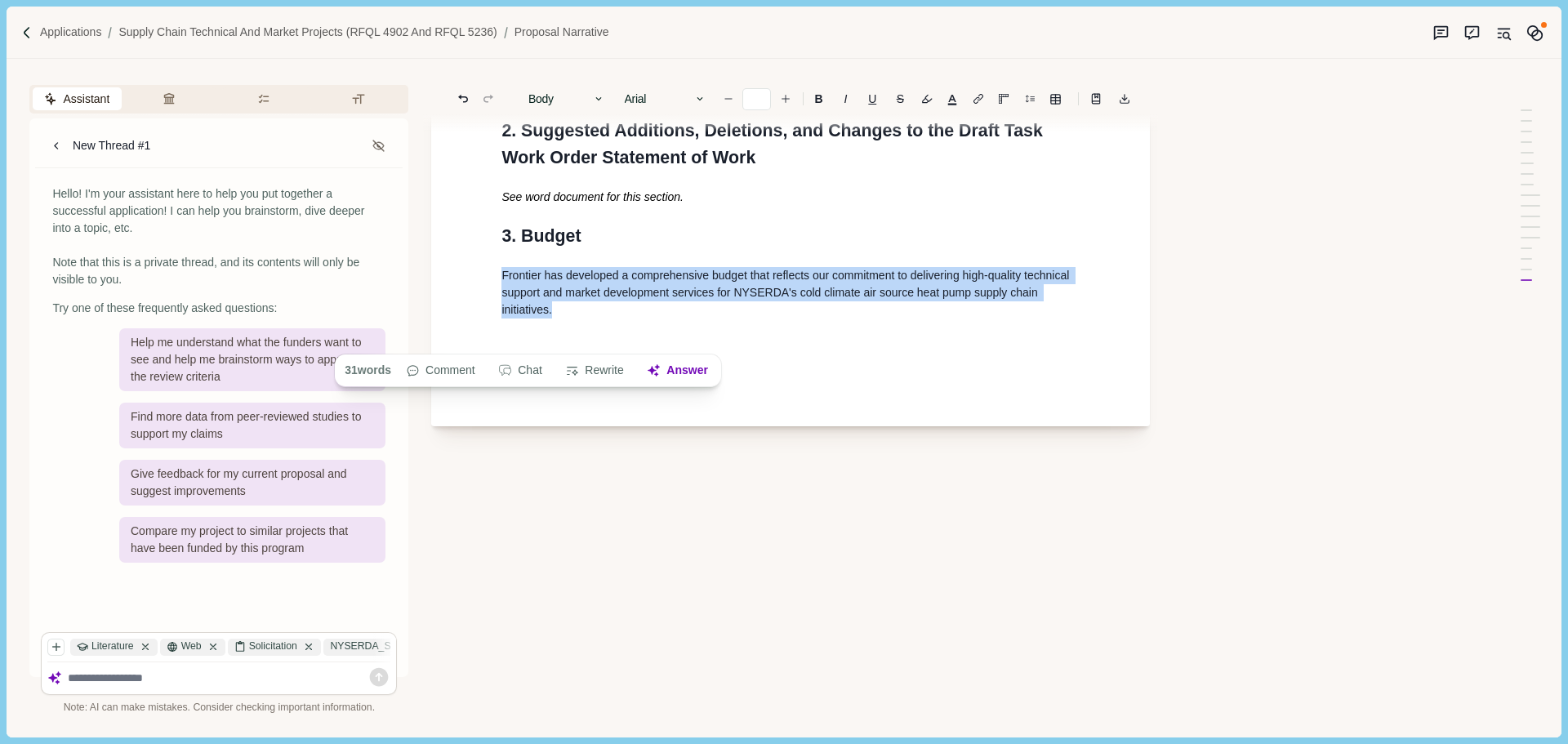
drag, startPoint x: 559, startPoint y: 334, endPoint x: 484, endPoint y: 299, distance: 82.8
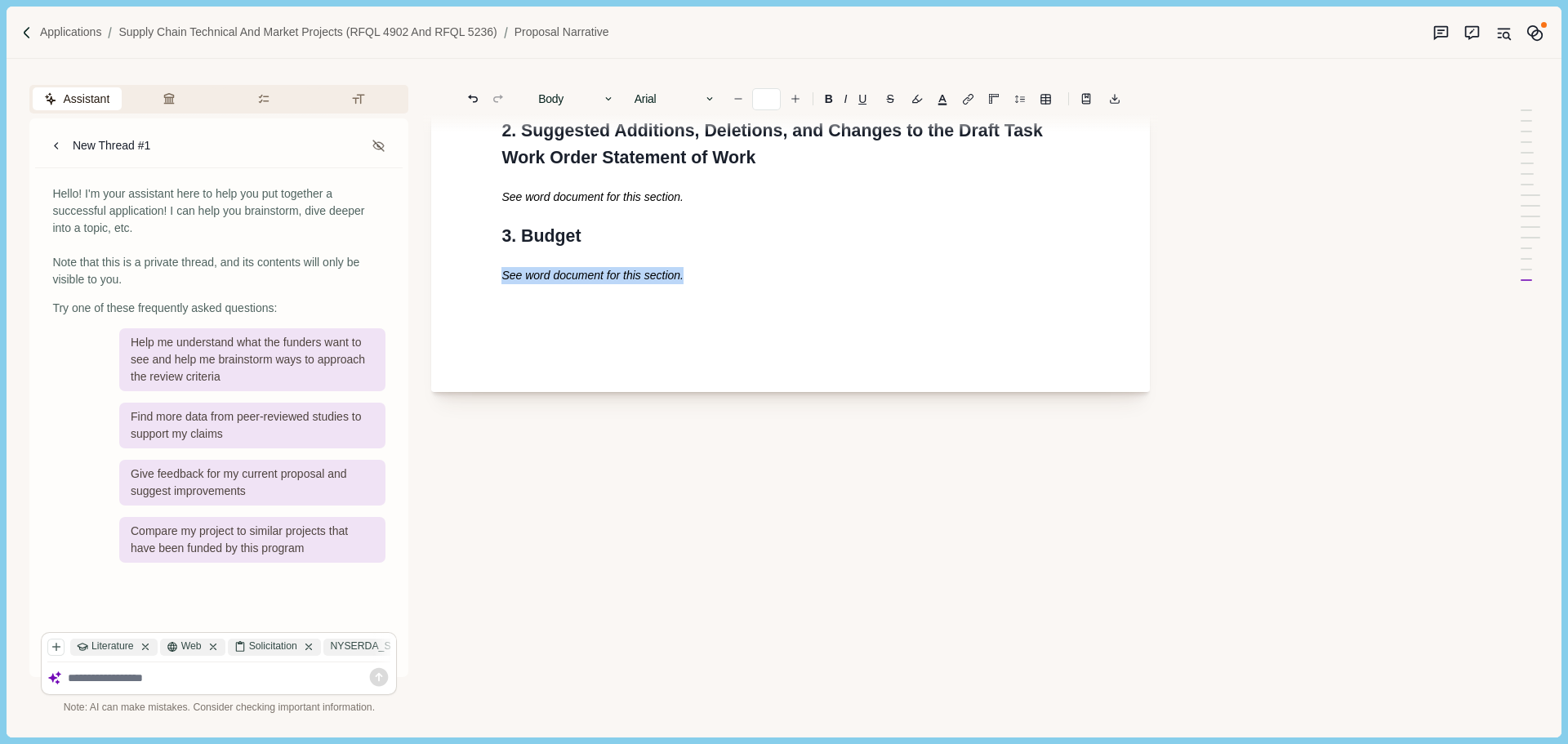
drag, startPoint x: 542, startPoint y: 302, endPoint x: 425, endPoint y: 302, distance: 117.0
click at [425, 302] on div "Assistant Review Criteria Requirements Formatting New Thread #1 Hello! I'm your…" at bounding box center [752, 398] width 1492 height 678
click at [924, 96] on button "button" at bounding box center [917, 99] width 23 height 23
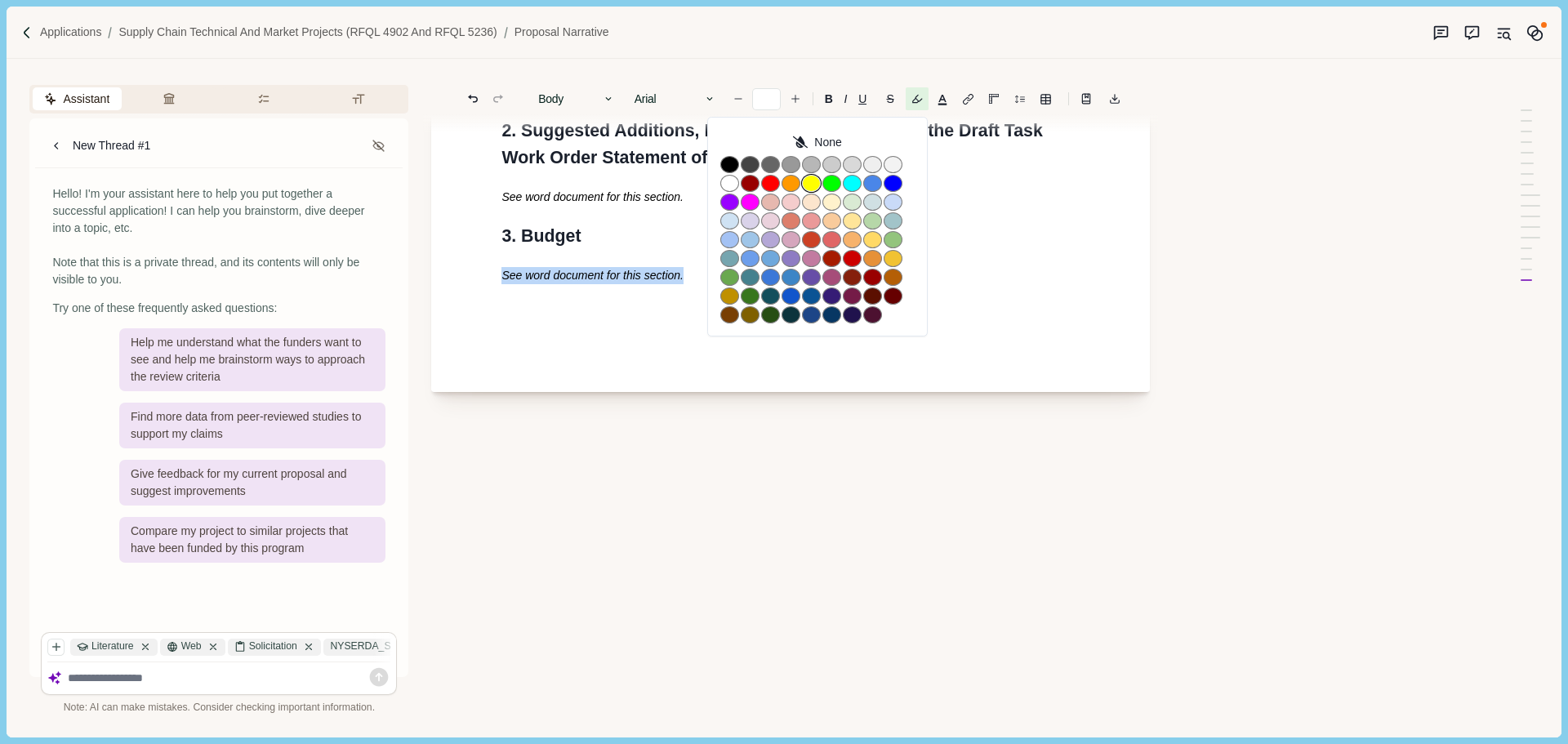
click at [818, 181] on button "button" at bounding box center [811, 183] width 19 height 17
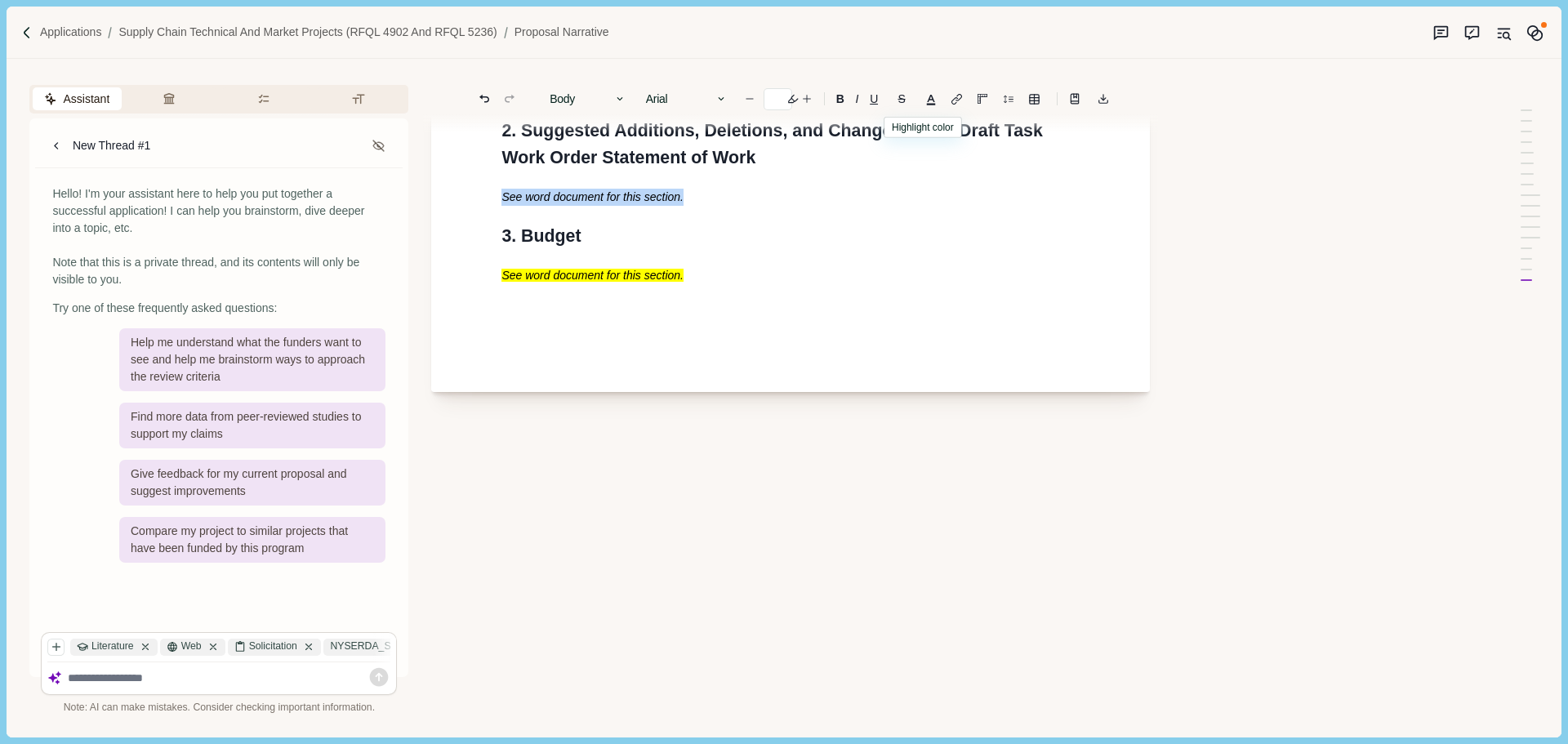
drag, startPoint x: 701, startPoint y: 220, endPoint x: 484, endPoint y: 221, distance: 217.0
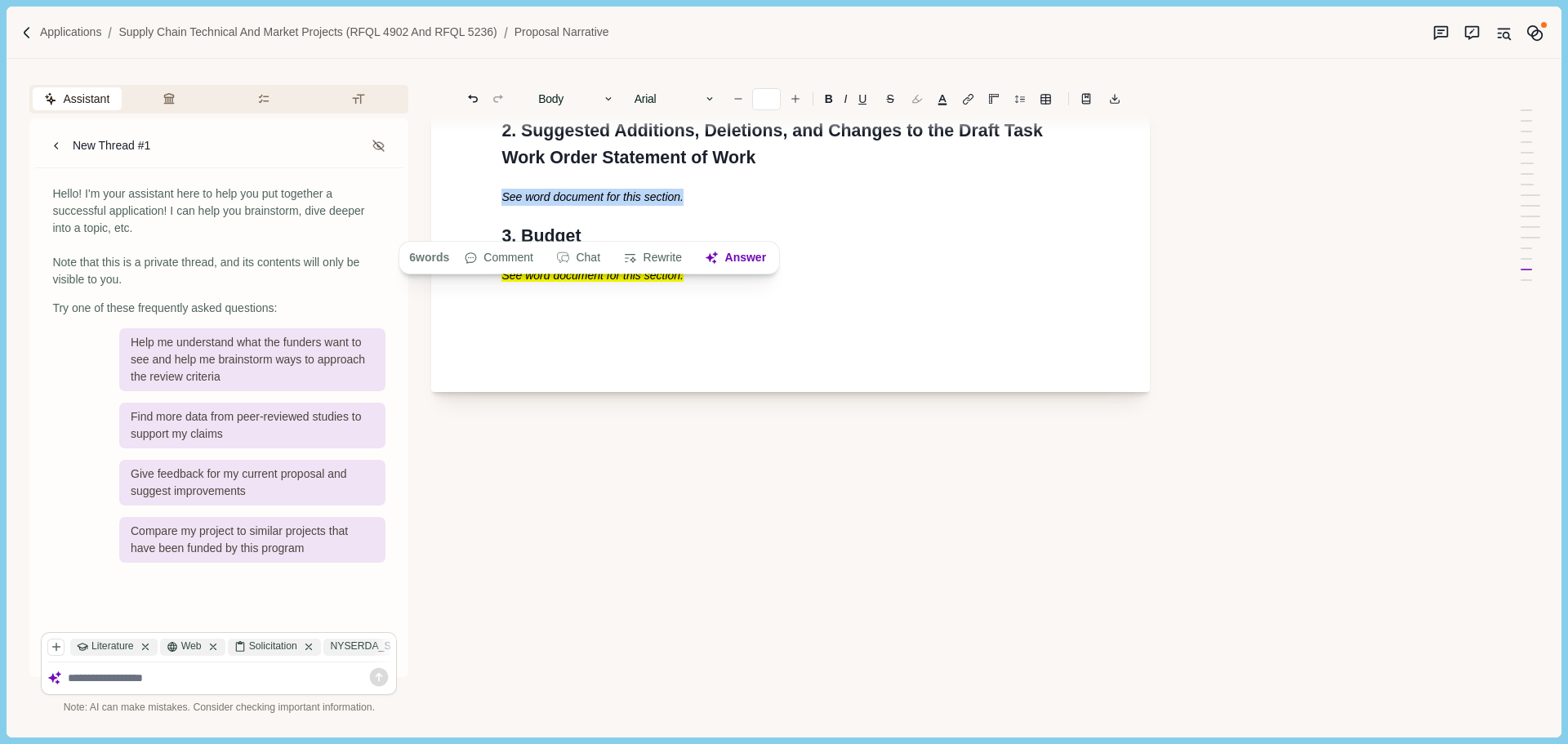
click at [925, 104] on button "button" at bounding box center [917, 99] width 23 height 23
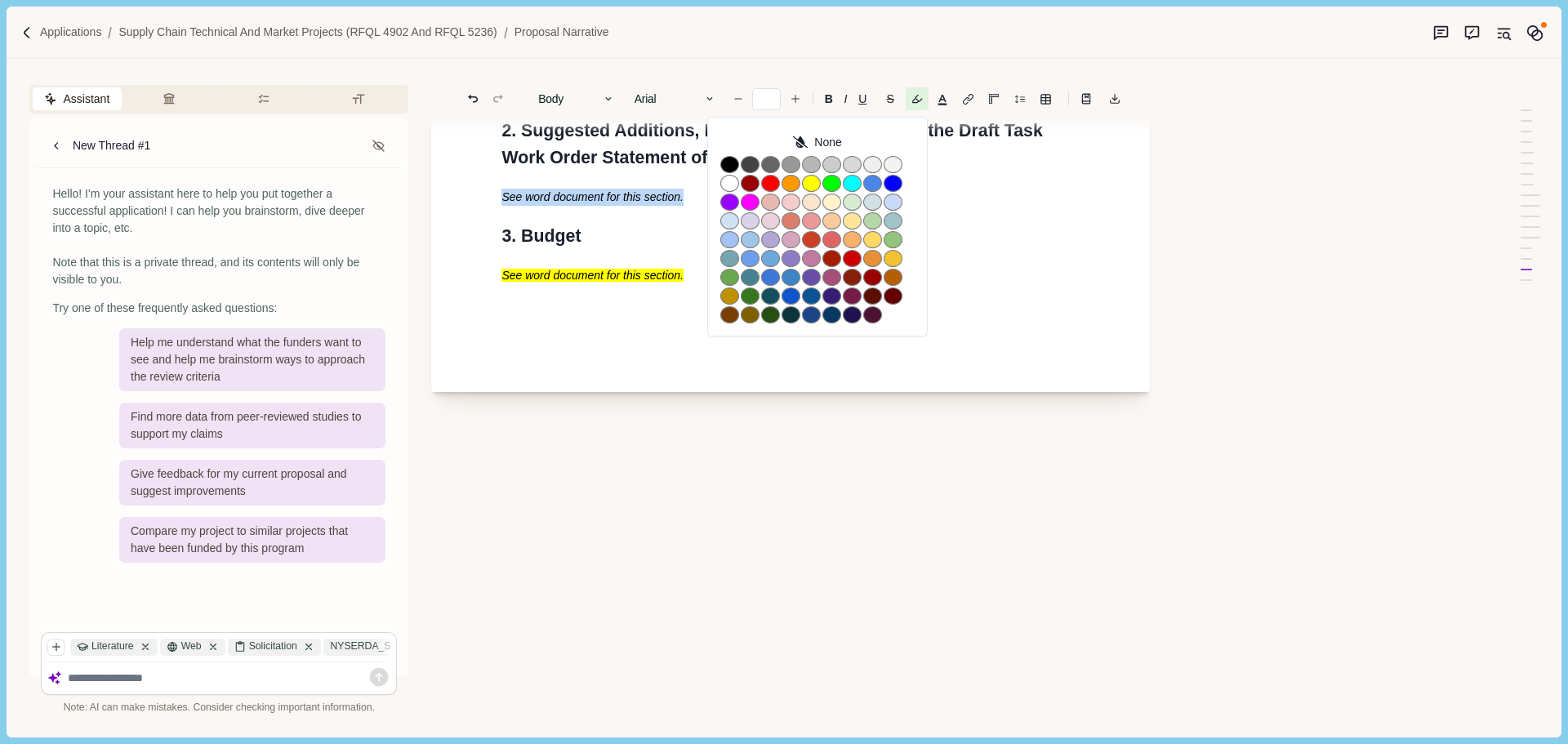
click at [897, 210] on div "None" at bounding box center [818, 226] width 220 height 220
click at [816, 179] on button "button" at bounding box center [811, 183] width 19 height 17
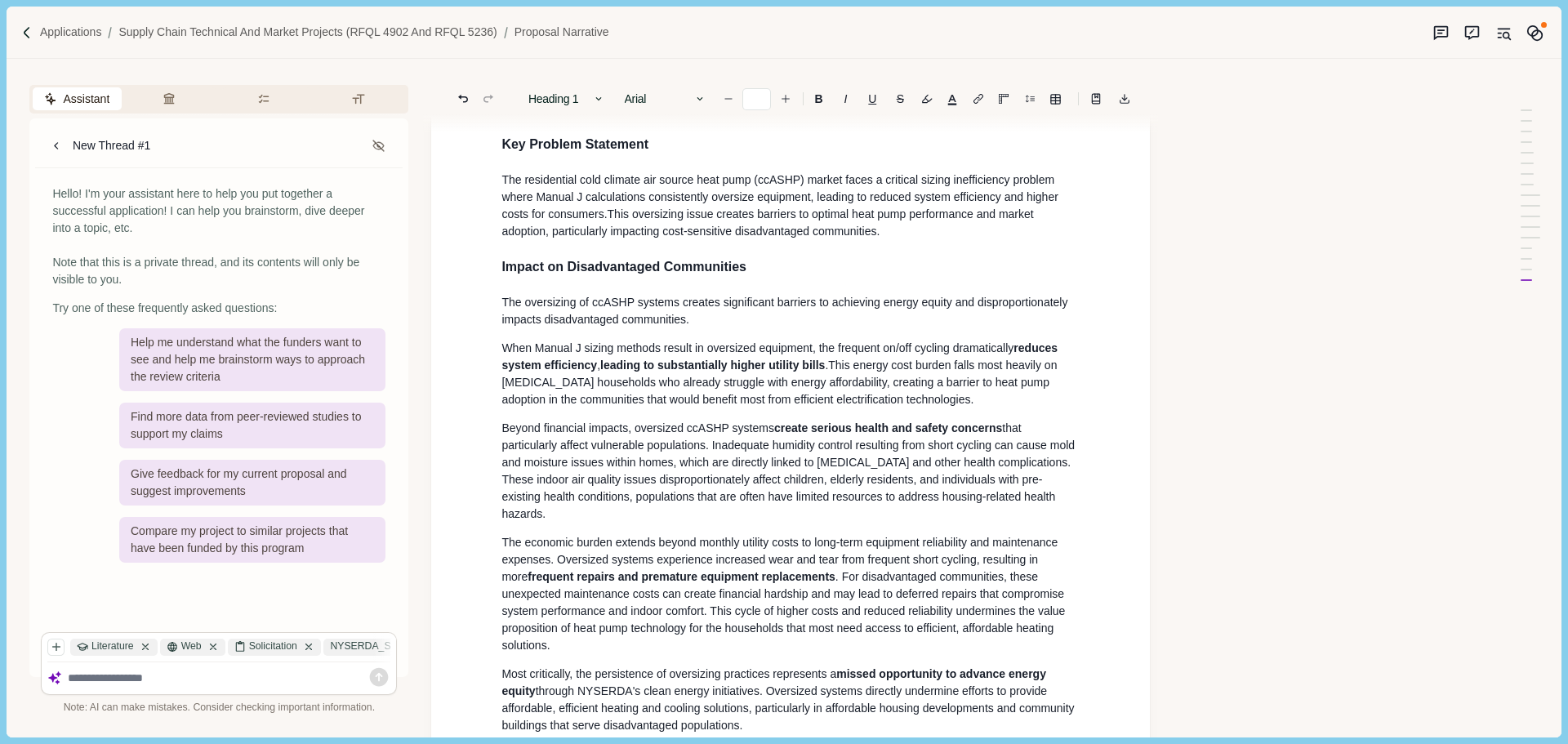
scroll to position [82, 0]
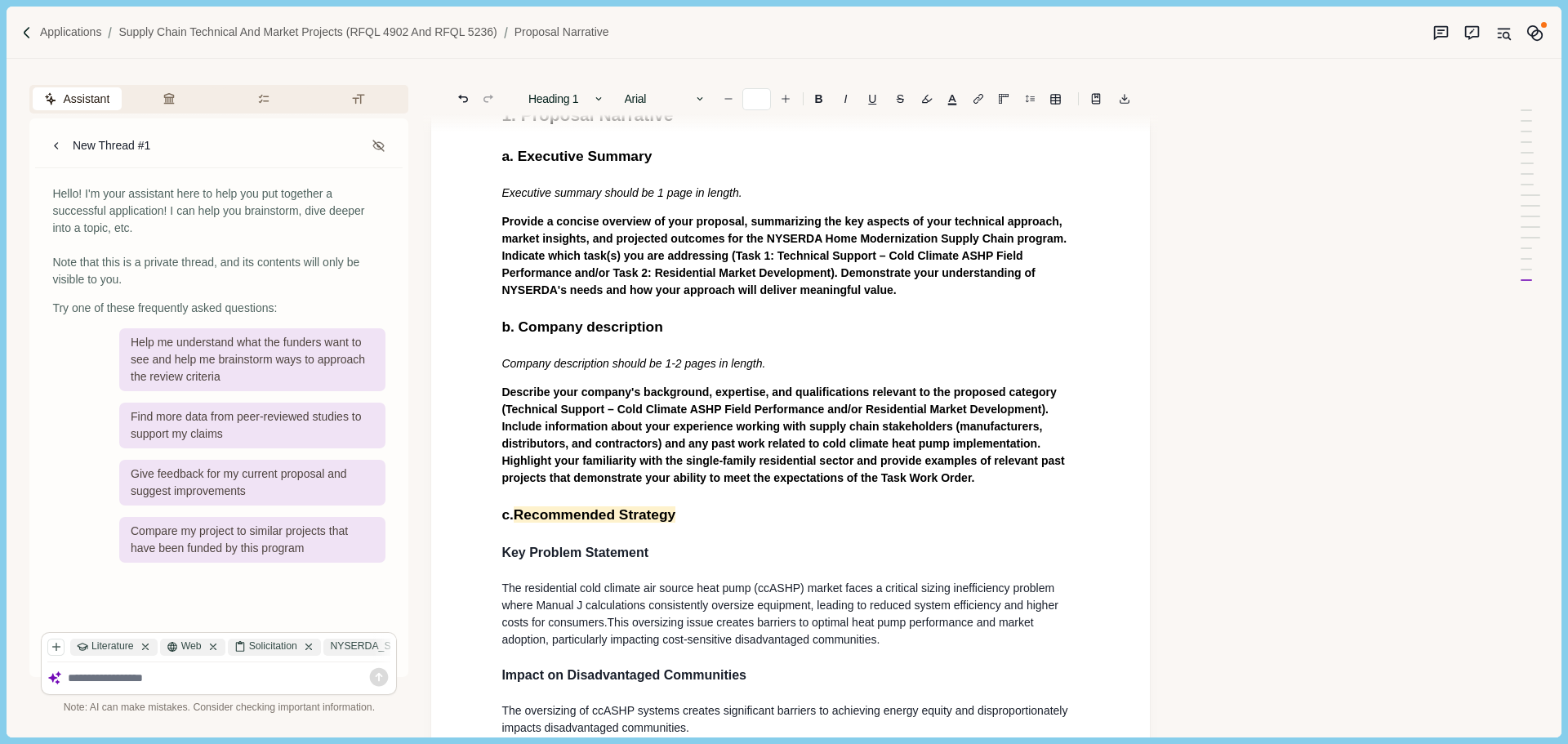
click at [685, 413] on span "Describe your company's background, expertise, and qualifications relevant to t…" at bounding box center [784, 434] width 566 height 99
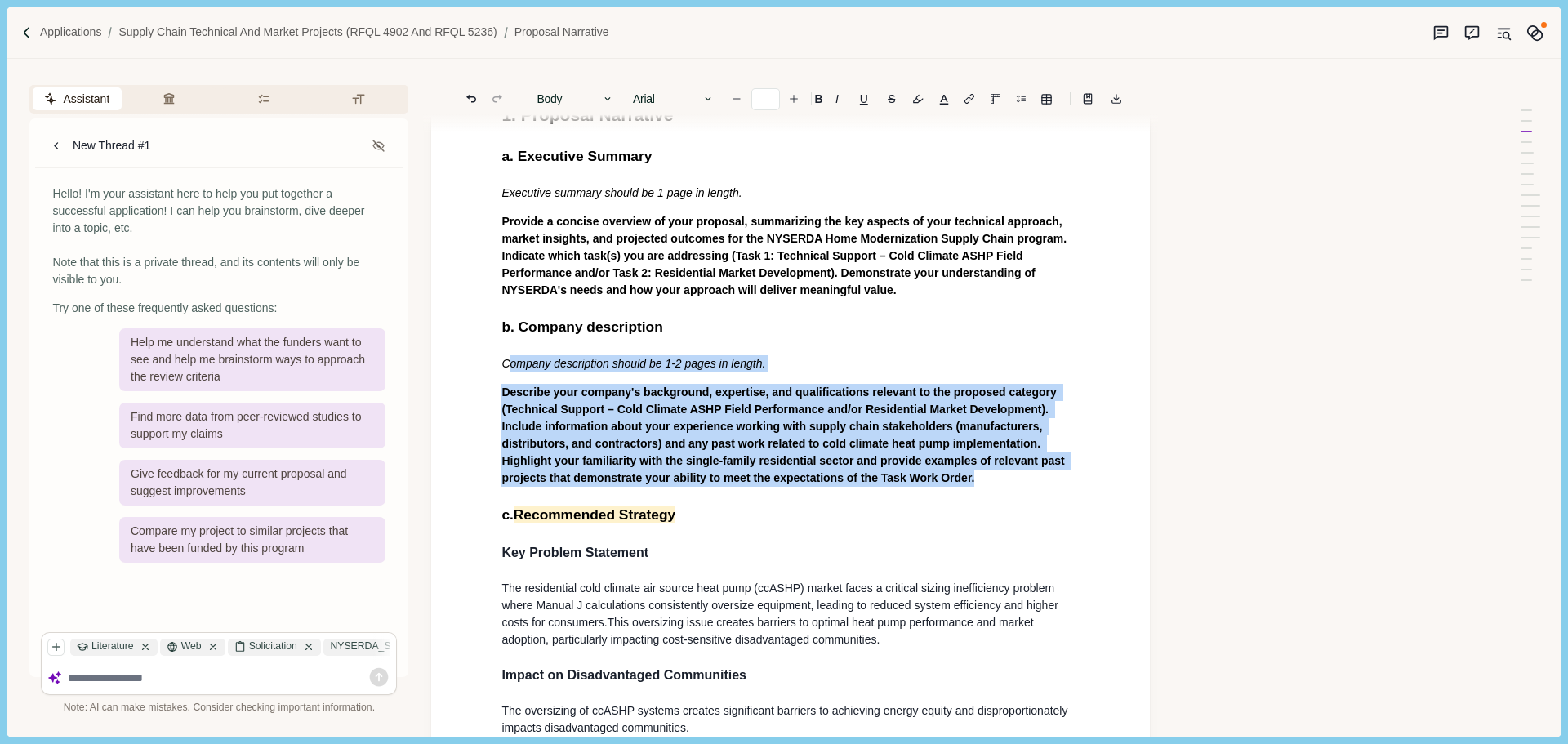
drag, startPoint x: 995, startPoint y: 480, endPoint x: 507, endPoint y: 362, distance: 502.1
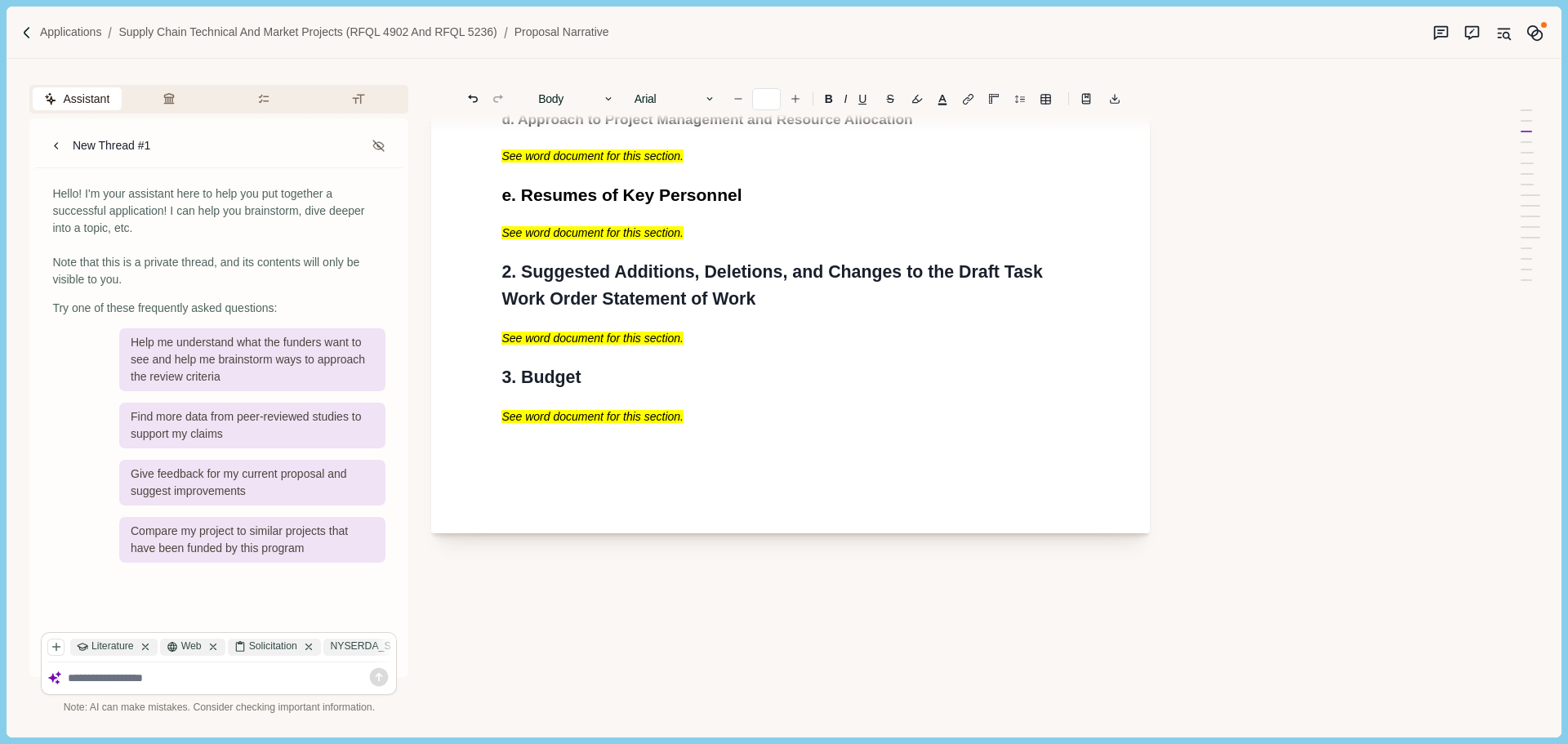
scroll to position [2123, 0]
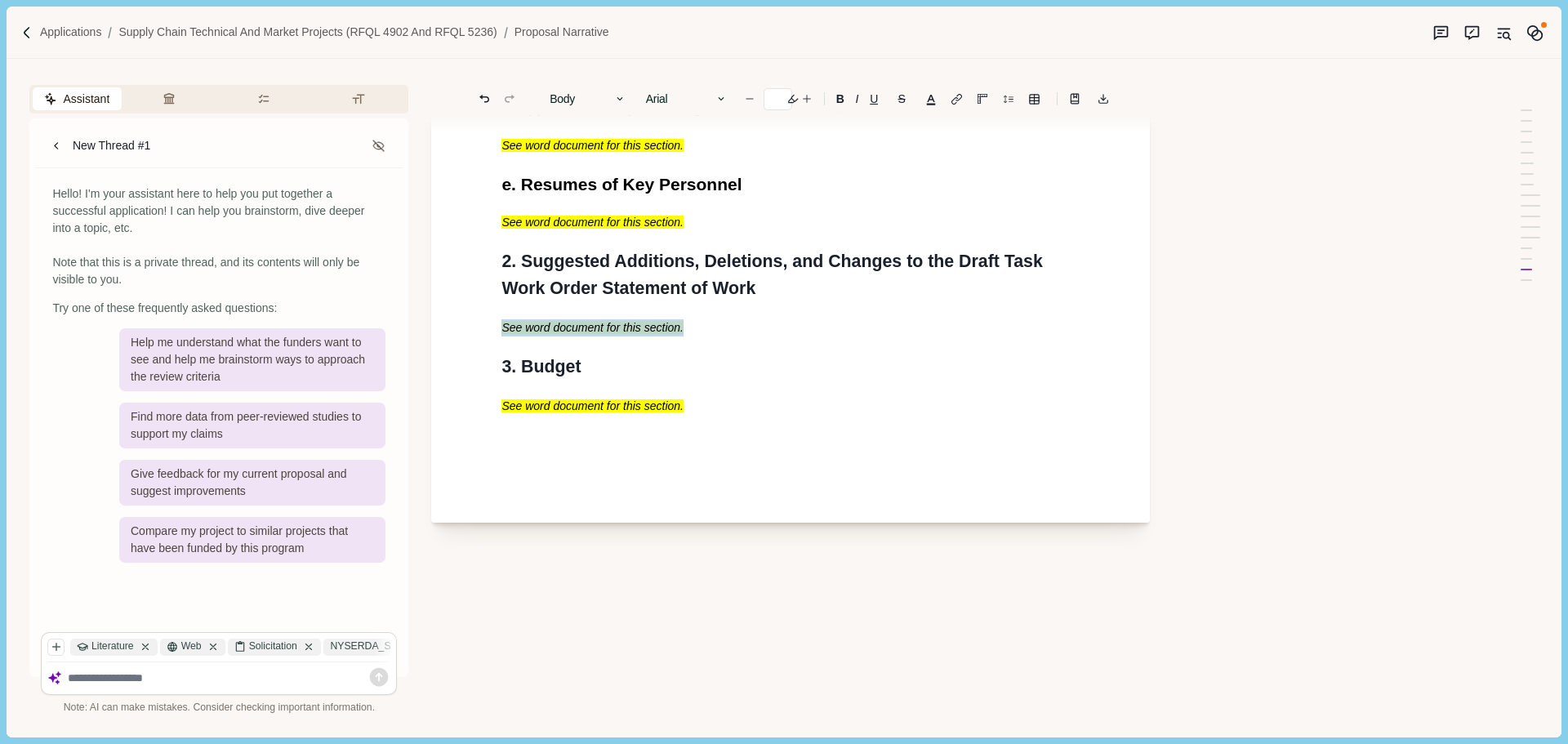
drag, startPoint x: 671, startPoint y: 357, endPoint x: 460, endPoint y: 359, distance: 211.0
copy span "See word document for this section."
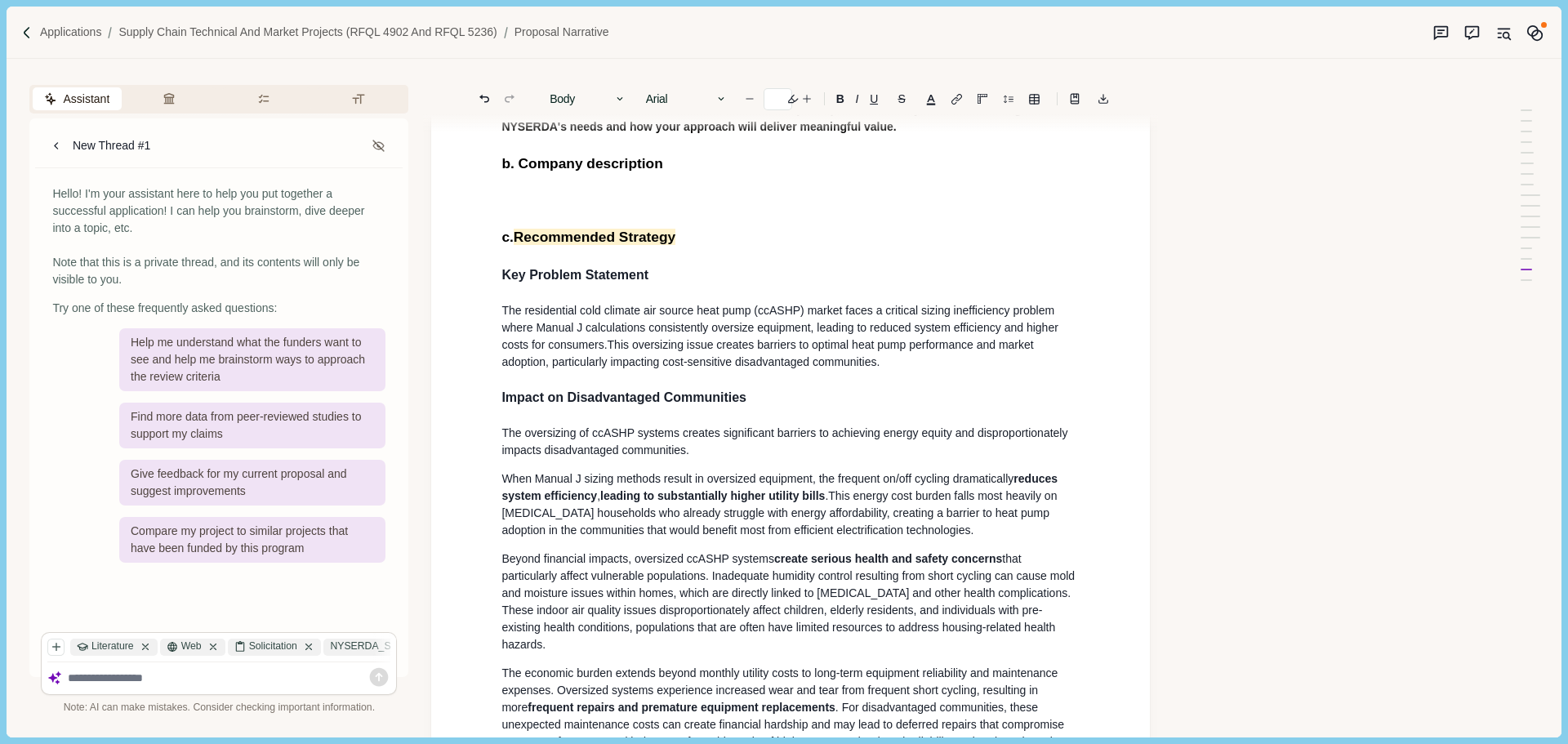
scroll to position [0, 0]
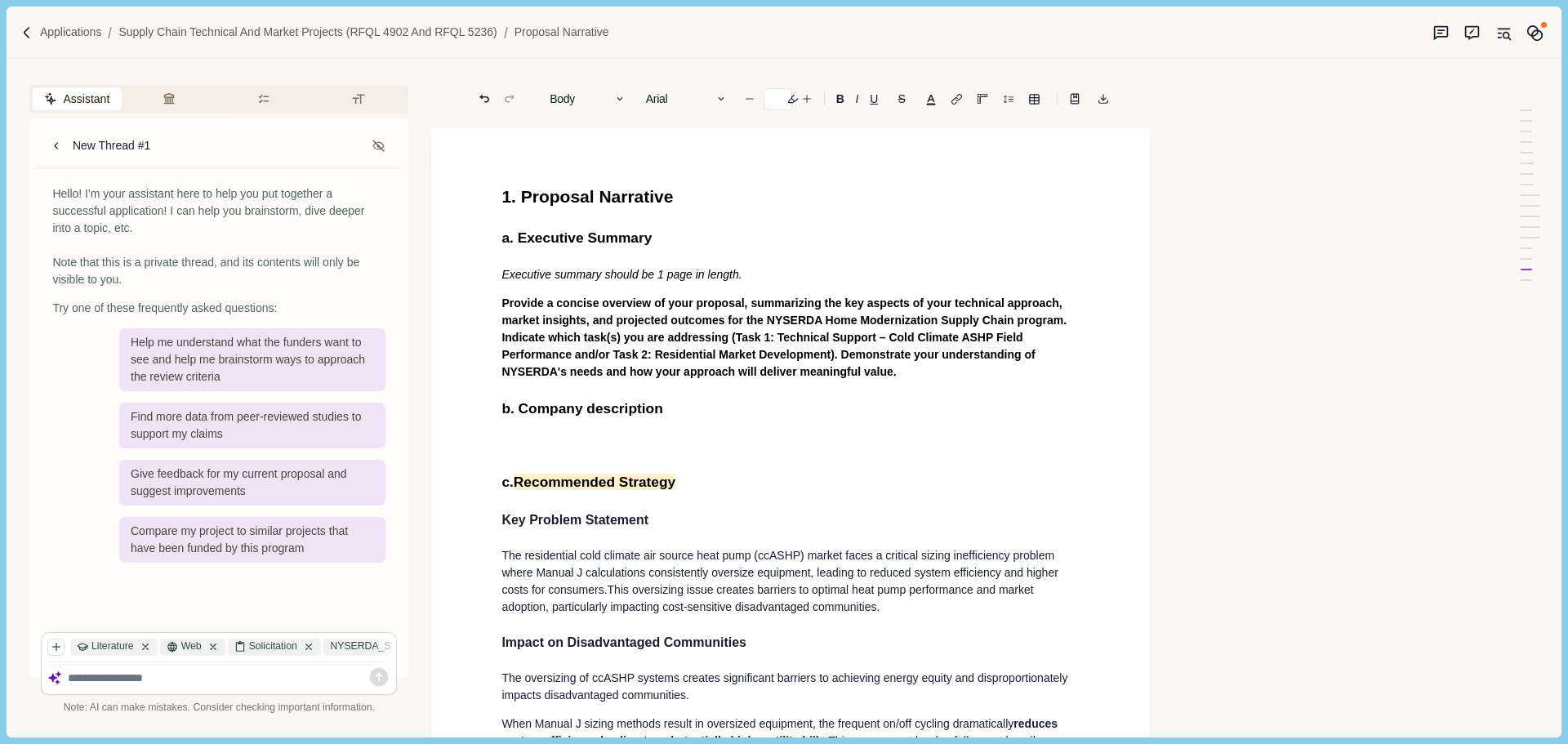
drag, startPoint x: 683, startPoint y: 442, endPoint x: 470, endPoint y: 446, distance: 213.0
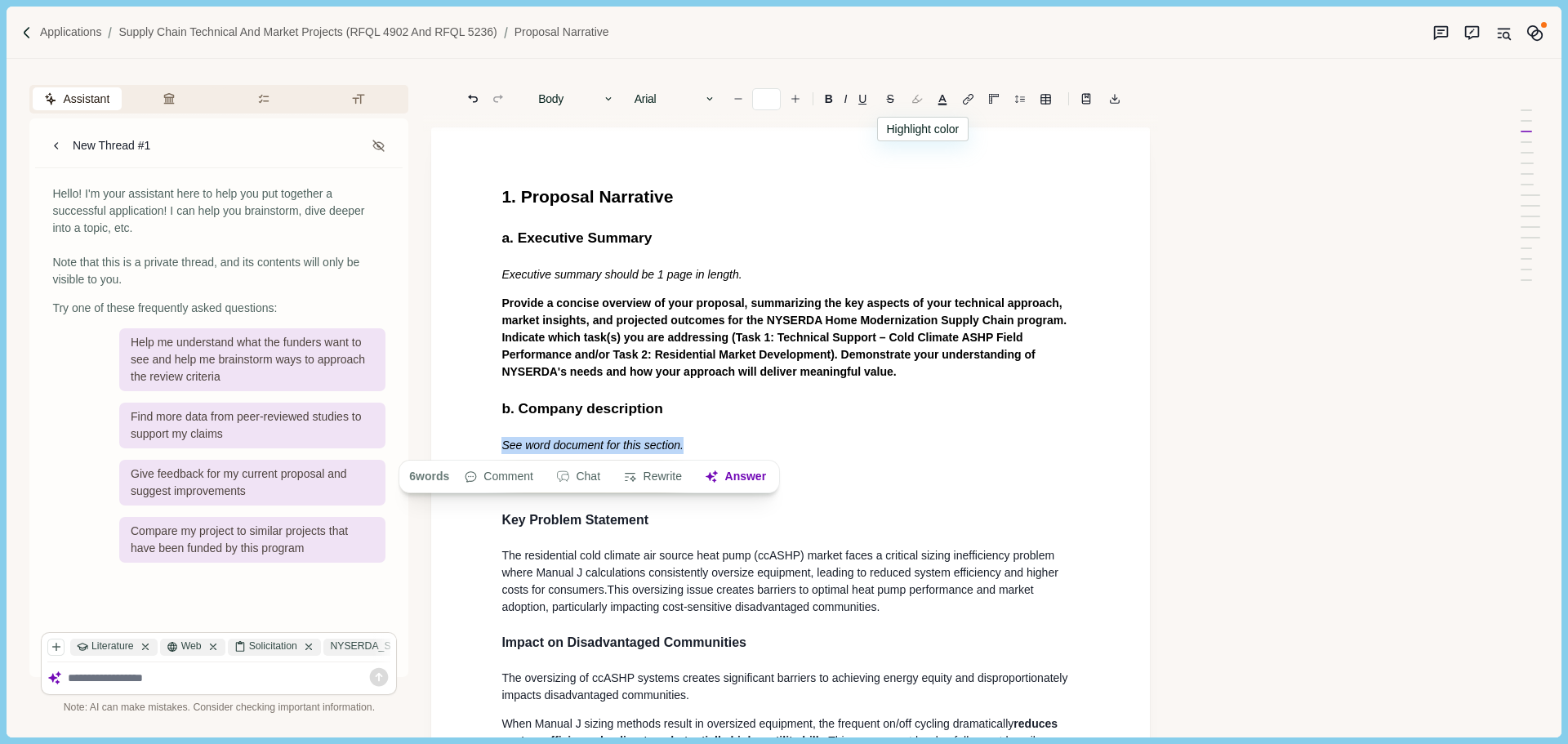
click at [921, 102] on button "button" at bounding box center [917, 99] width 23 height 23
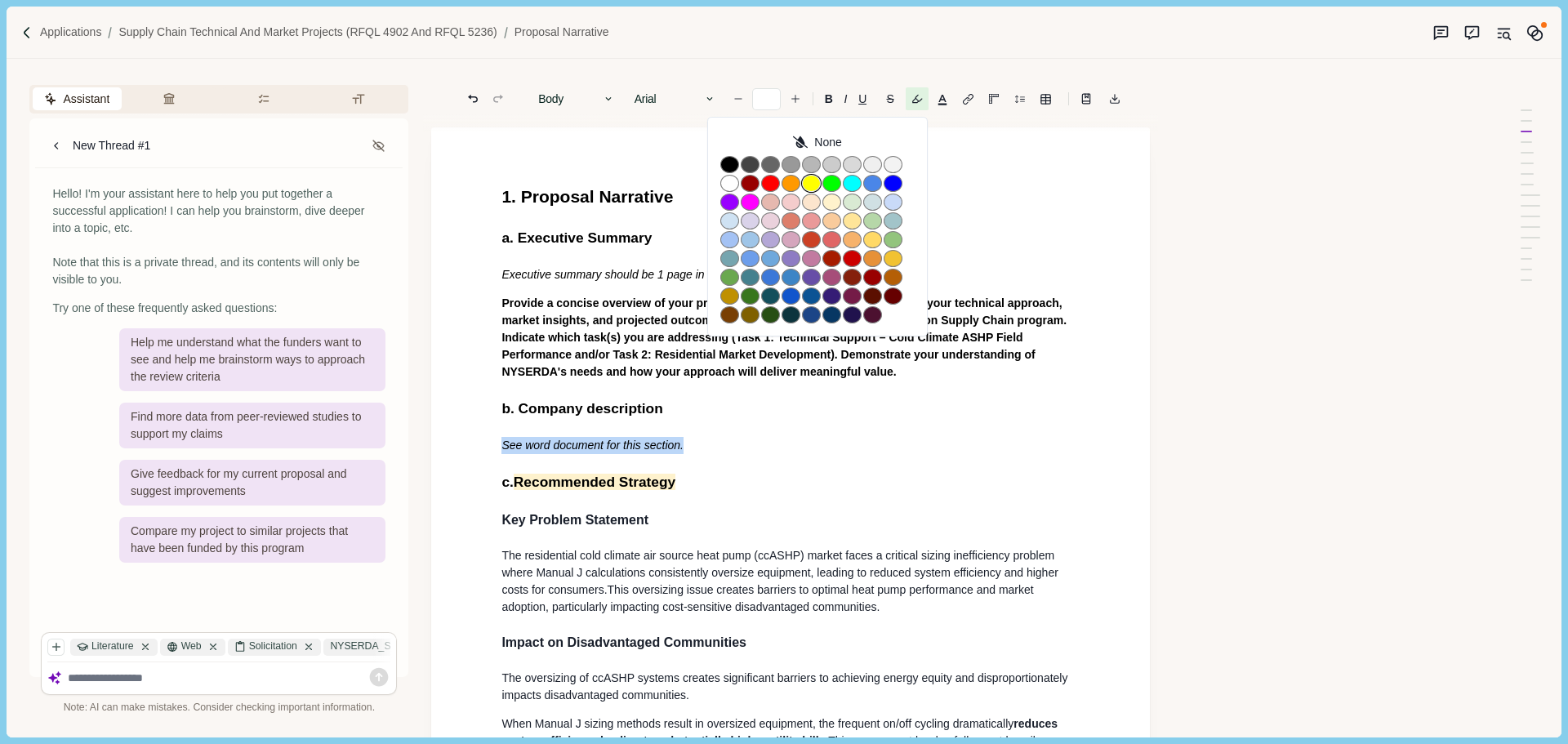
click at [818, 181] on button "button" at bounding box center [811, 183] width 19 height 17
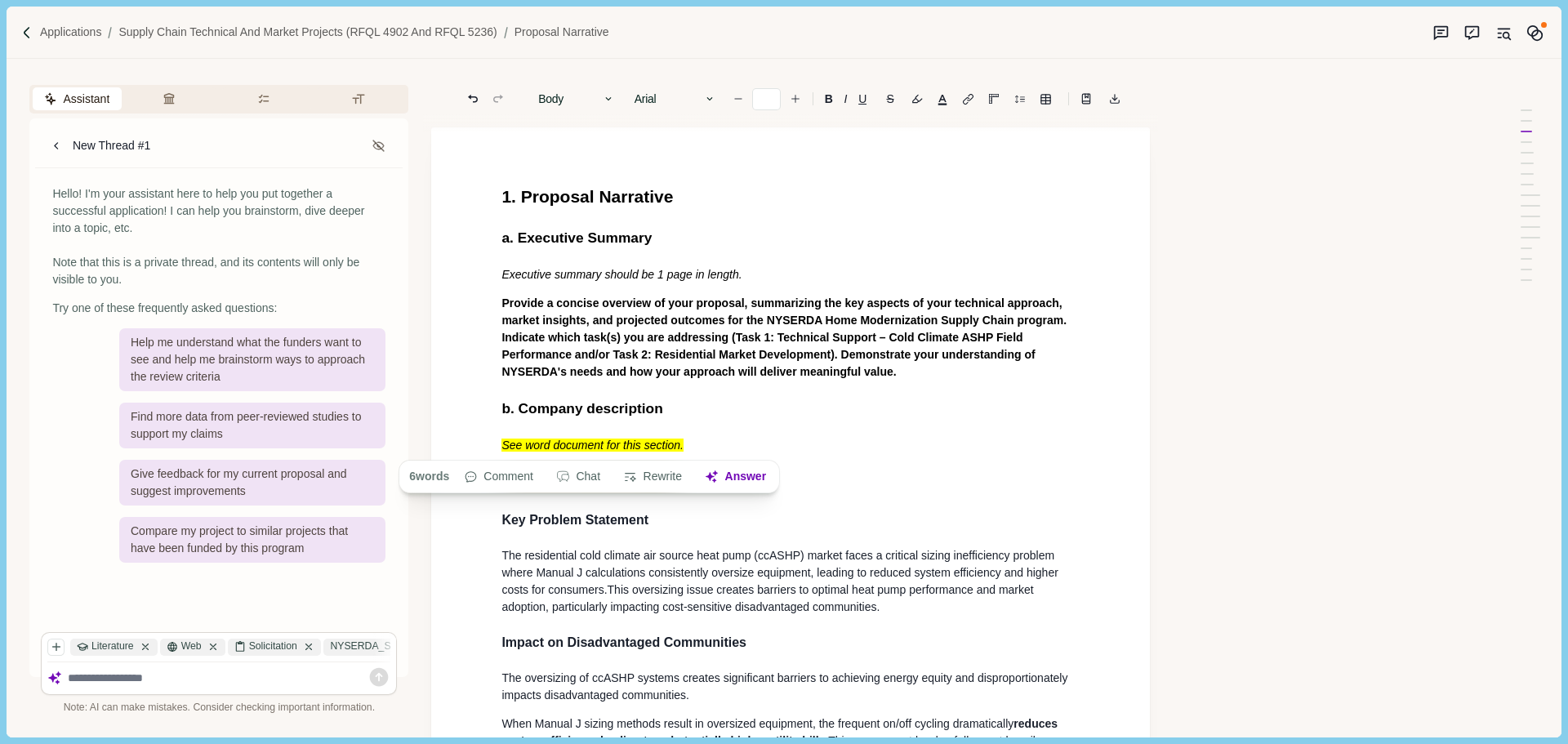
click at [750, 404] on h2 "b. Company description" at bounding box center [790, 408] width 578 height 22
click at [760, 400] on h2 "b. Company description" at bounding box center [790, 408] width 578 height 22
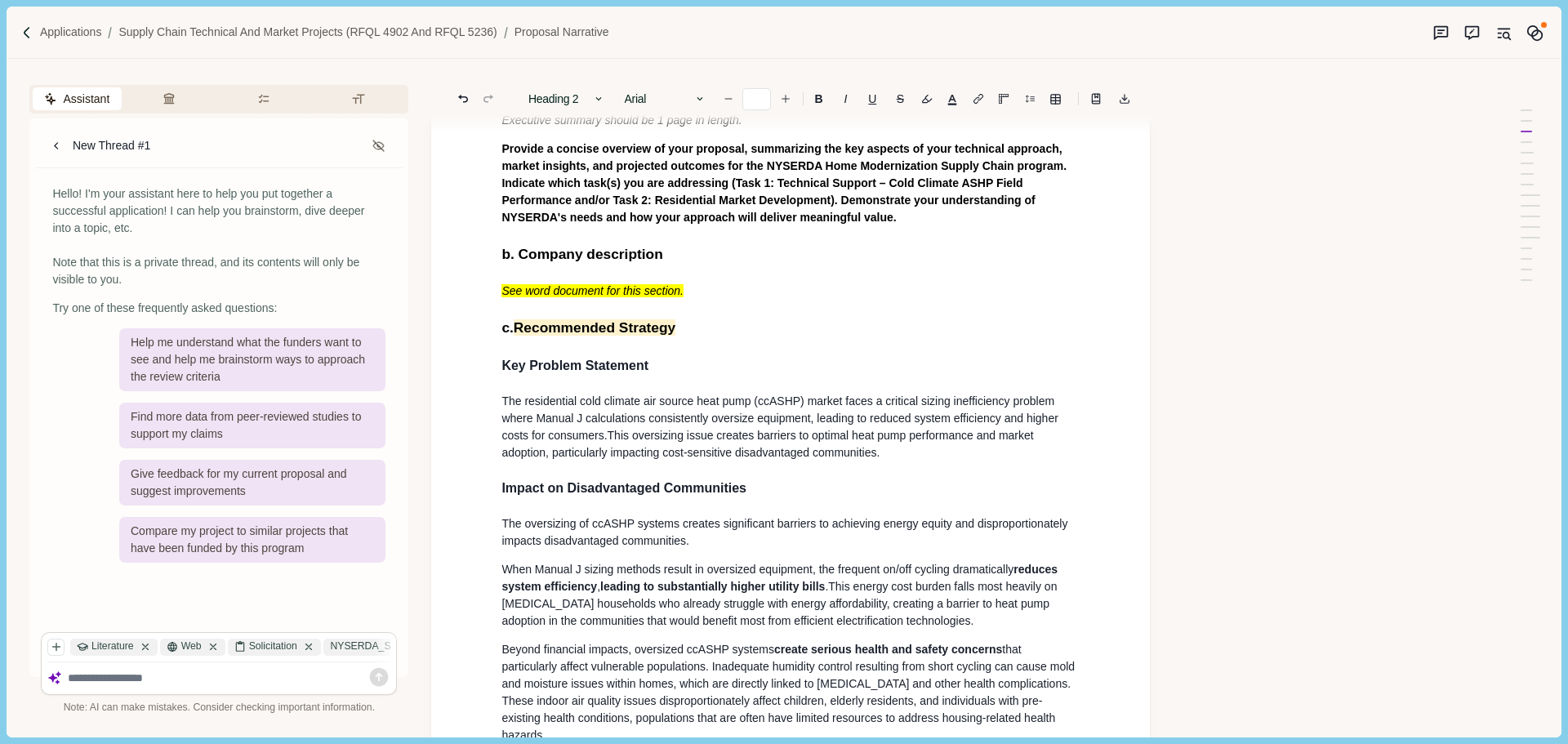
scroll to position [163, 0]
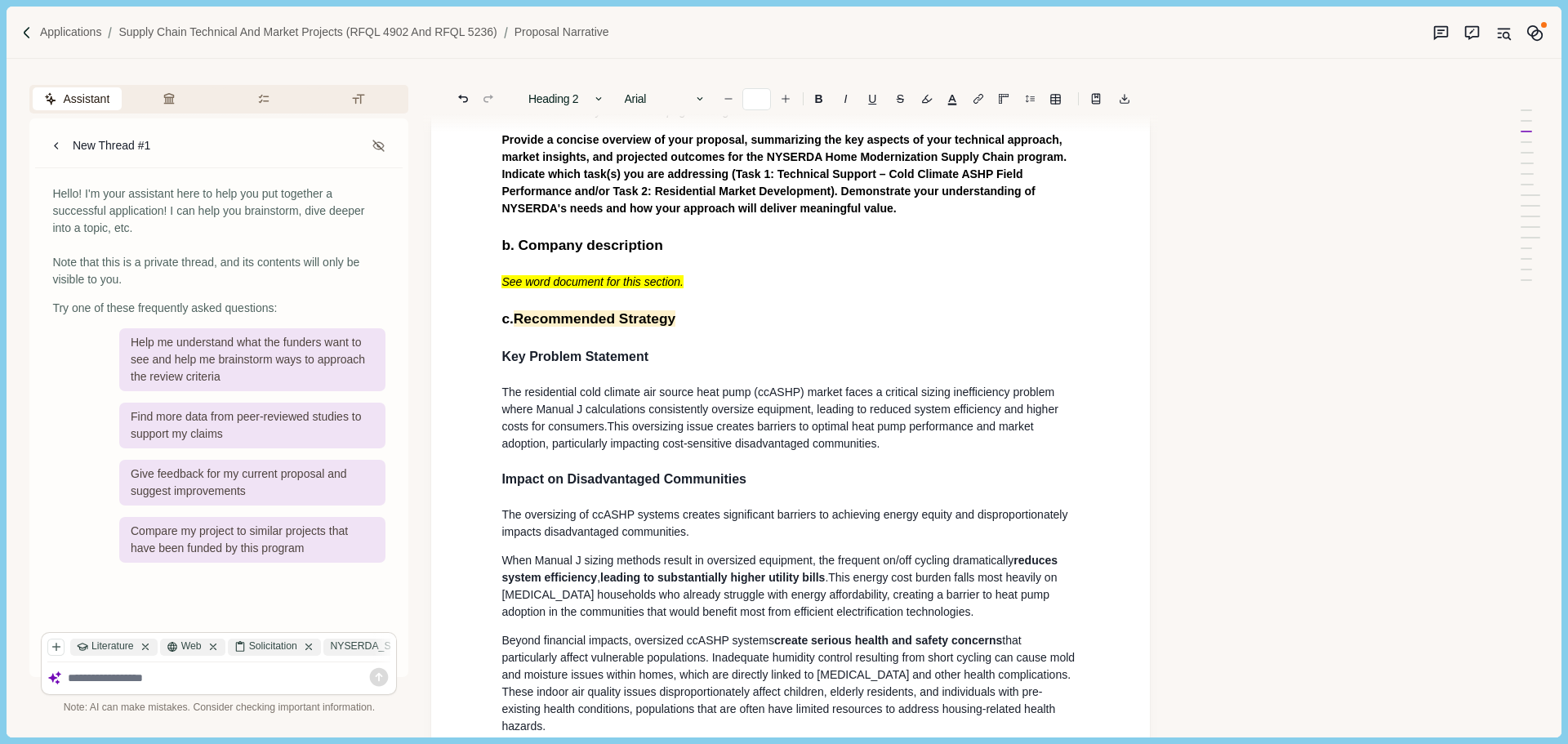
click at [666, 360] on h3 "Key Problem Statement" at bounding box center [790, 357] width 578 height 20
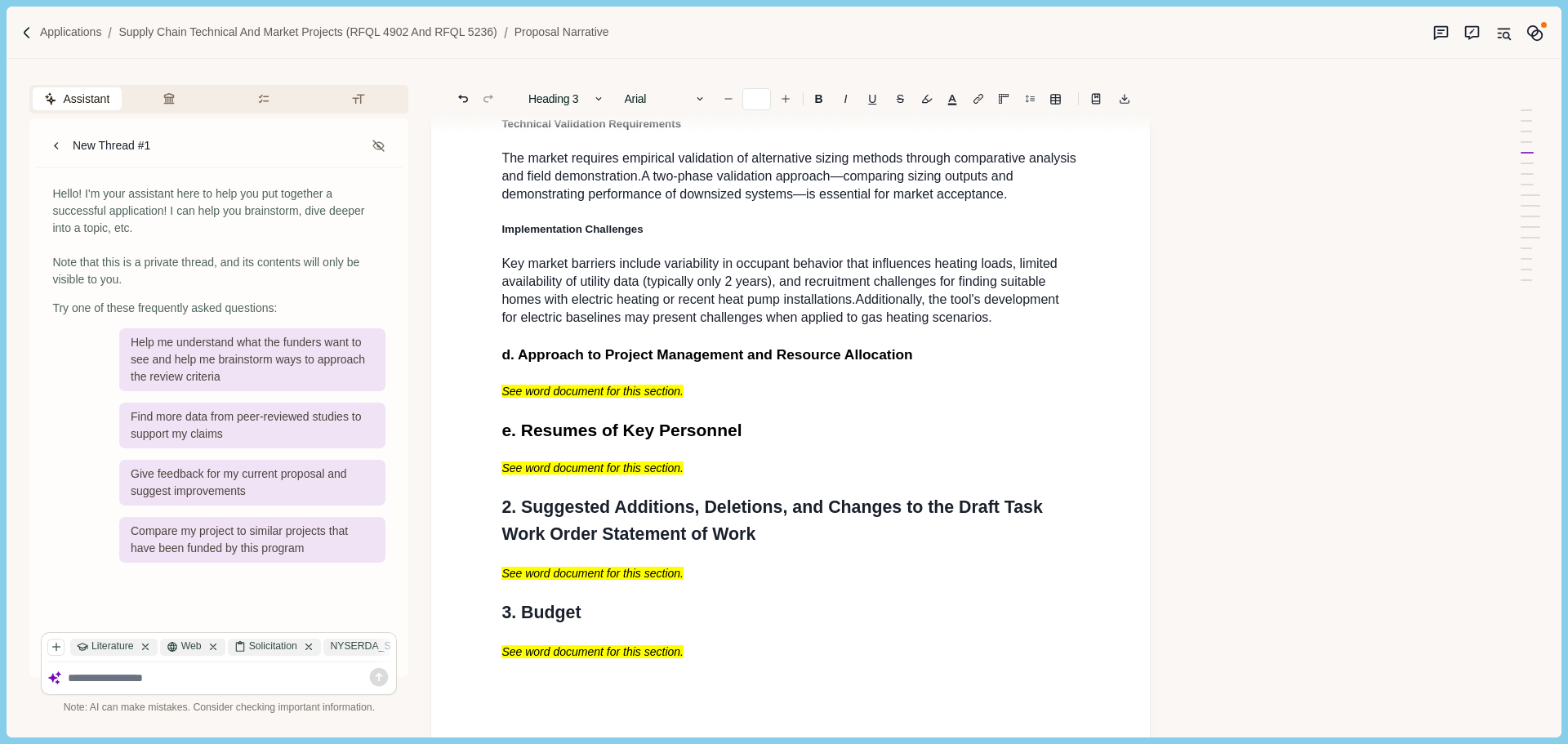
scroll to position [2041, 0]
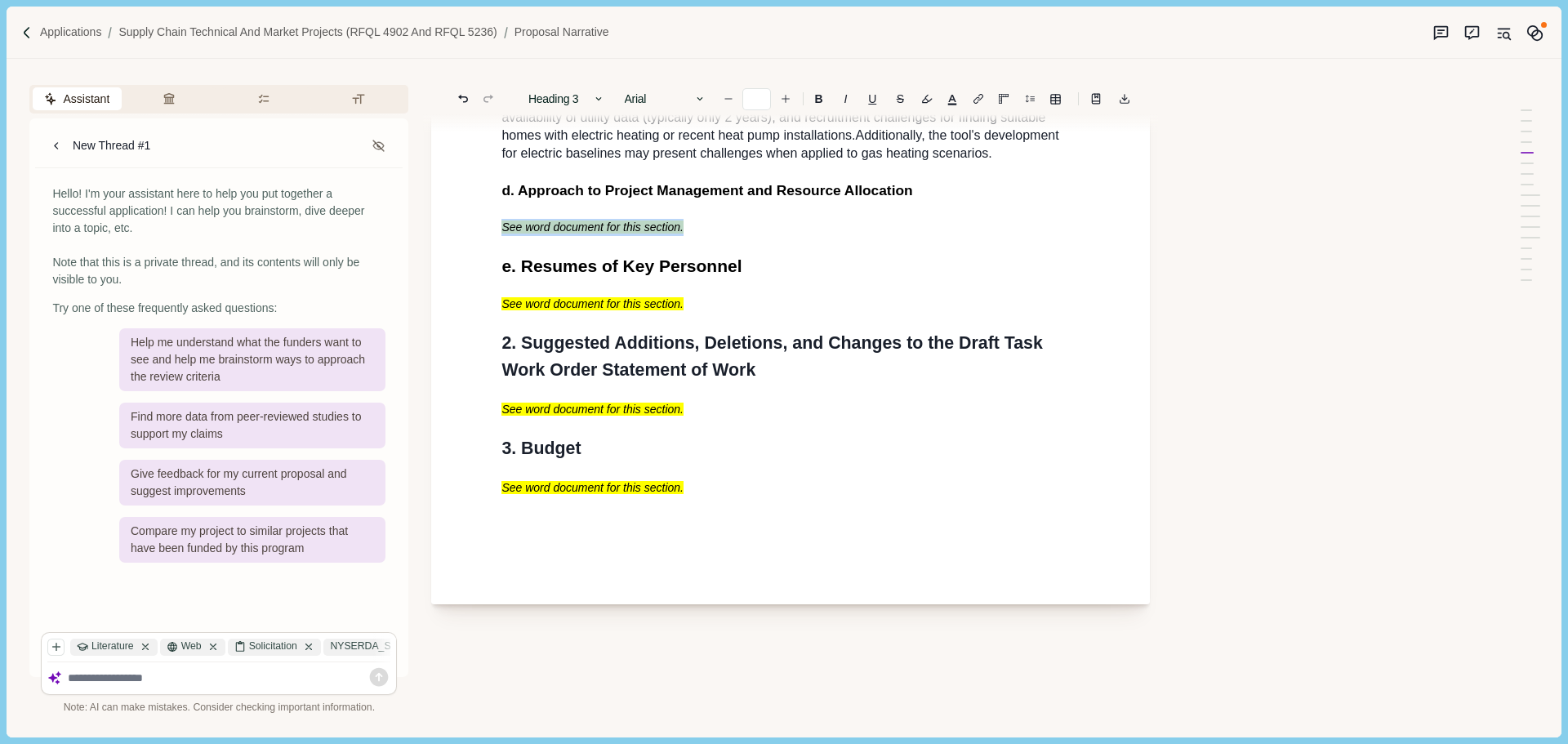
drag, startPoint x: 677, startPoint y: 261, endPoint x: 488, endPoint y: 254, distance: 189.1
type input "**"
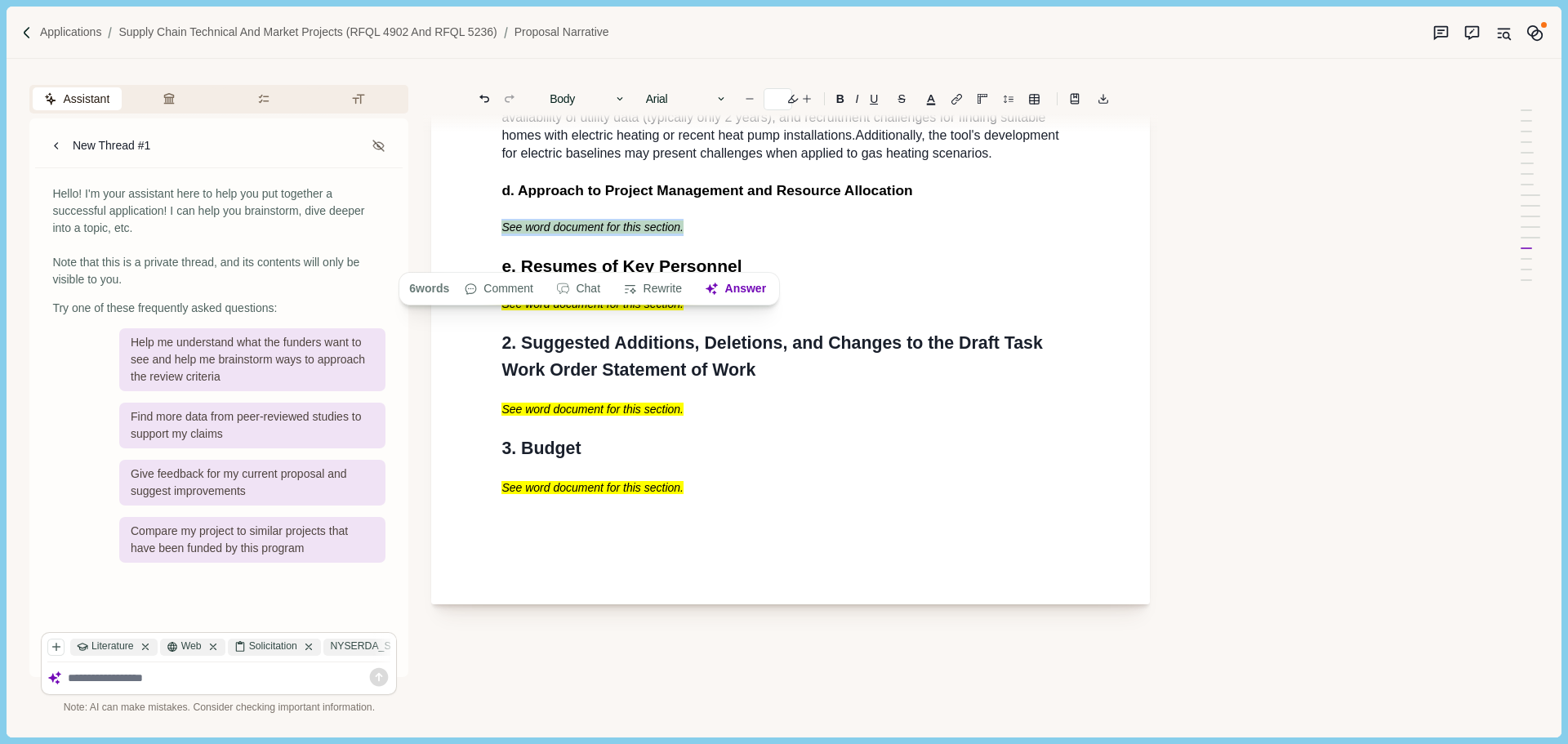
copy span "See word document for this section."
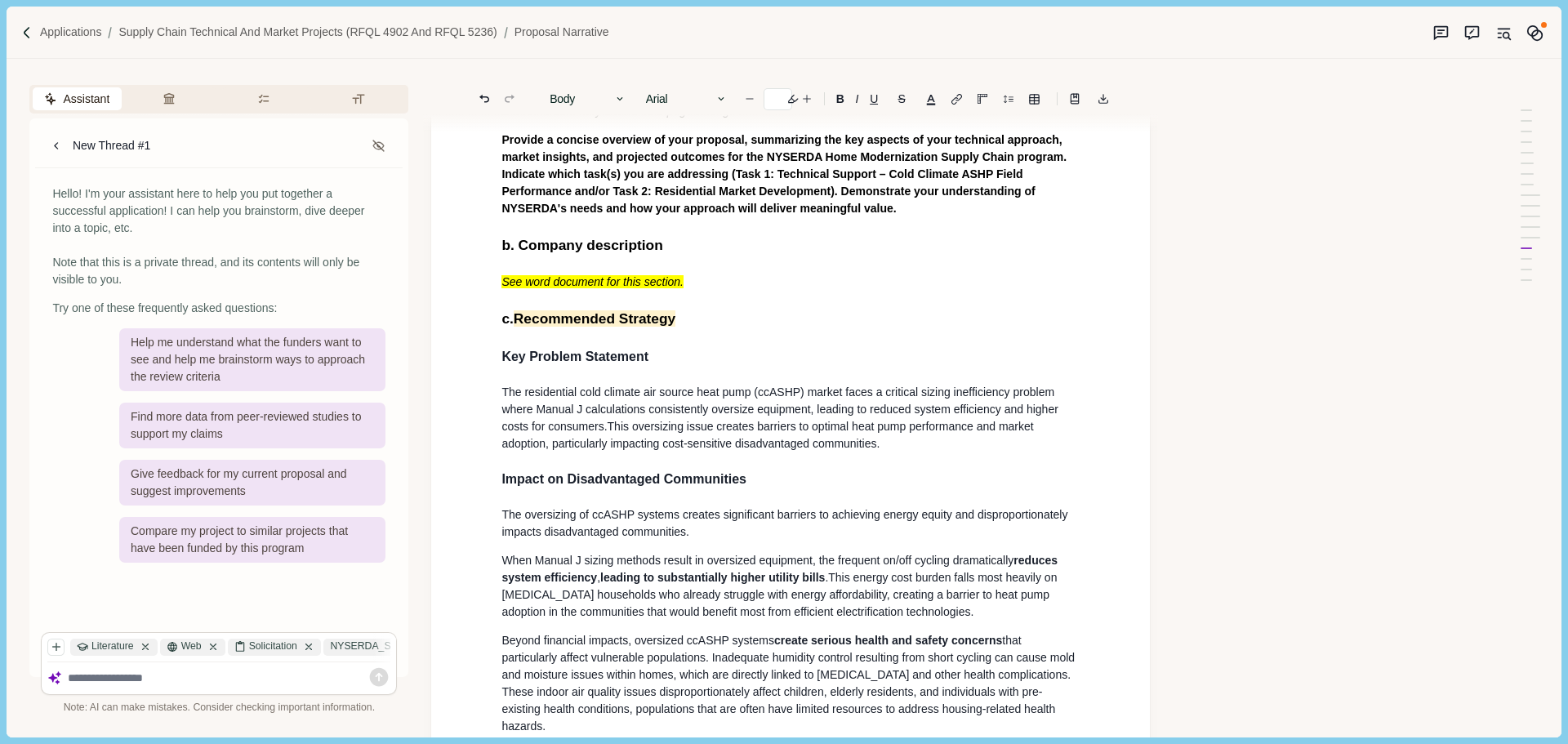
scroll to position [0, 0]
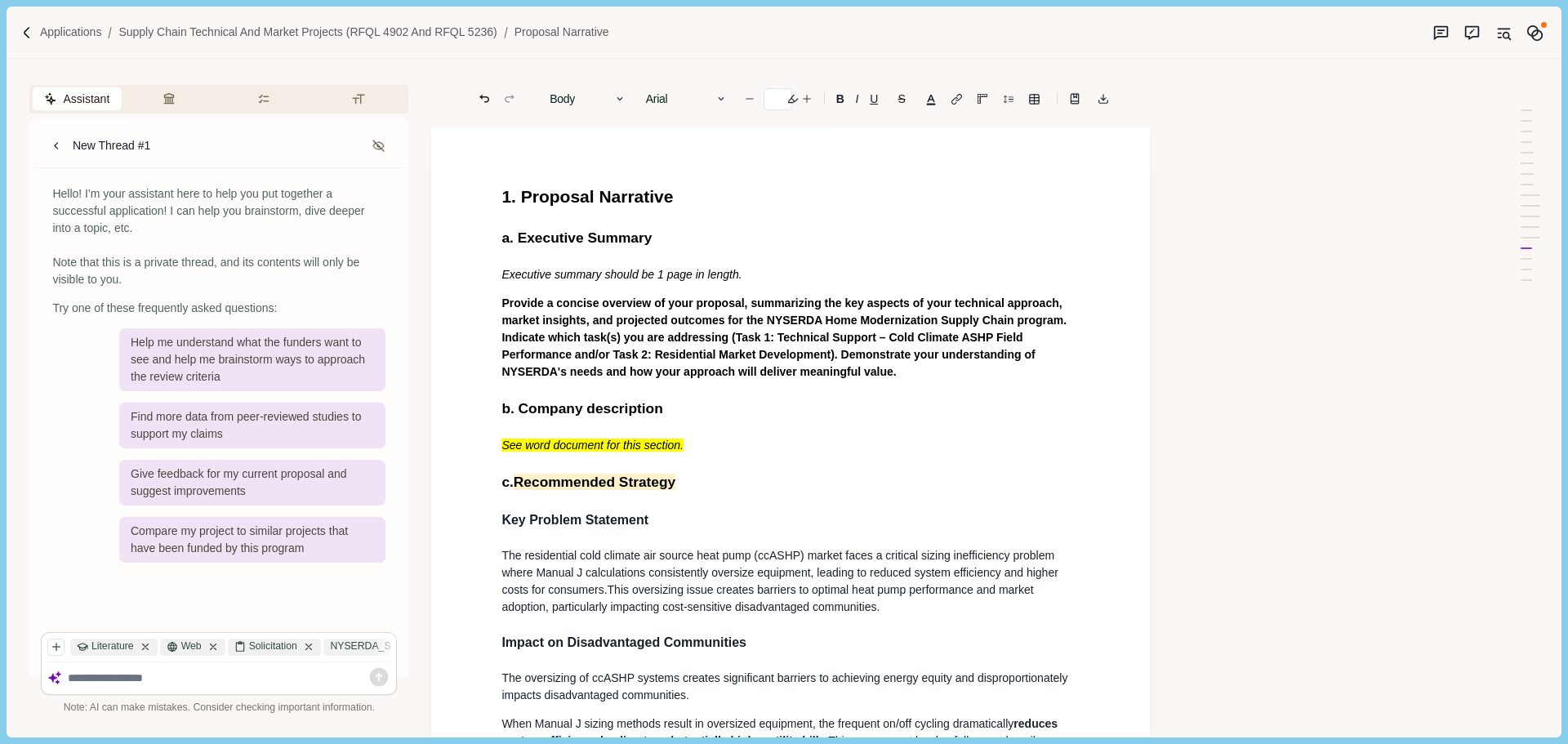
click at [721, 355] on span "Provide a concise overview of your proposal, summarizing the key aspects of you…" at bounding box center [785, 337] width 568 height 82
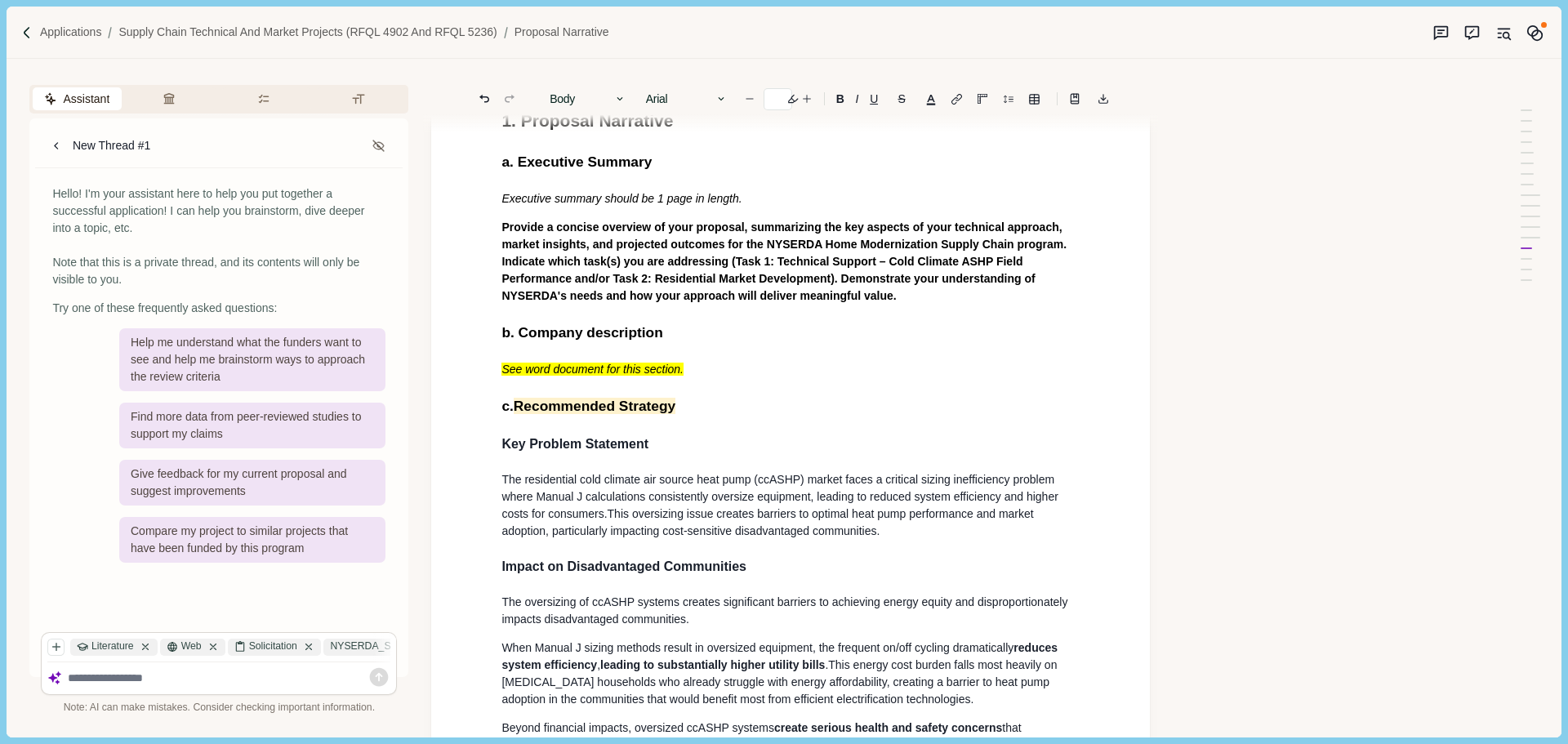
scroll to position [245, 0]
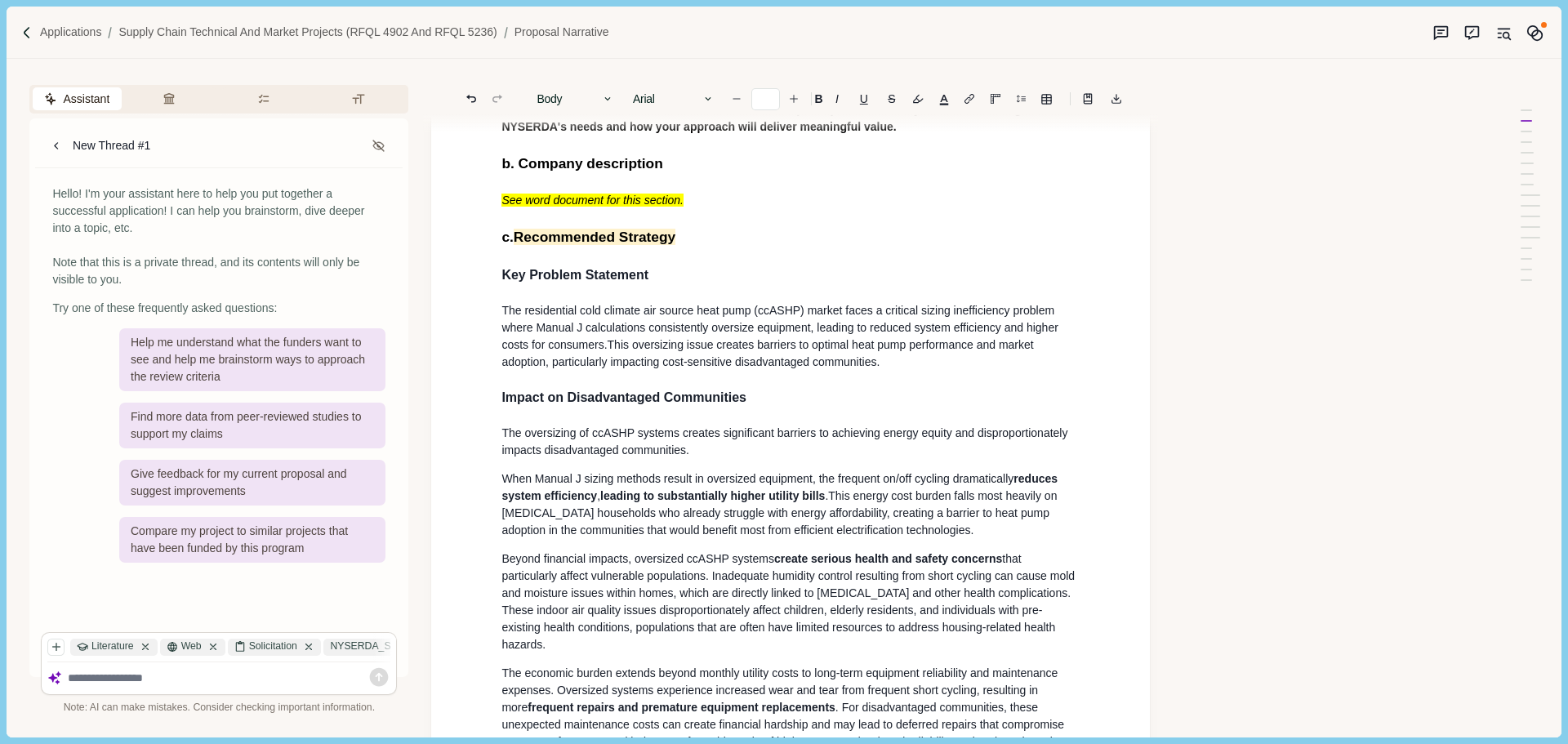
click at [704, 345] on span "This oversizing issue creates barriers to optimal heat pump performance and mar…" at bounding box center [769, 353] width 535 height 30
click at [638, 444] on p "The oversizing of ccASHP systems creates significant barriers to achieving ener…" at bounding box center [790, 442] width 578 height 34
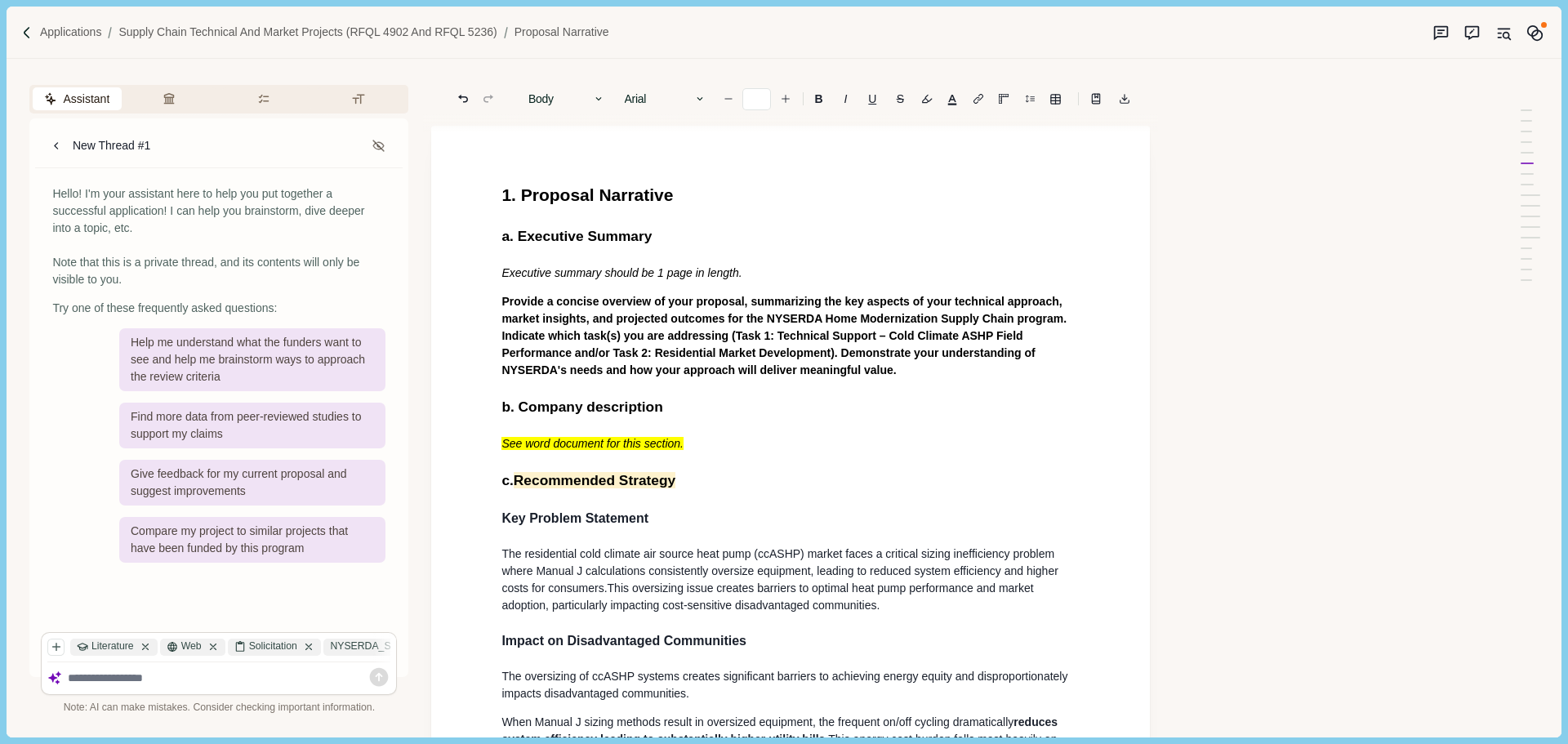
scroll to position [0, 0]
